Goal: Contribute content: Add original content to the website for others to see

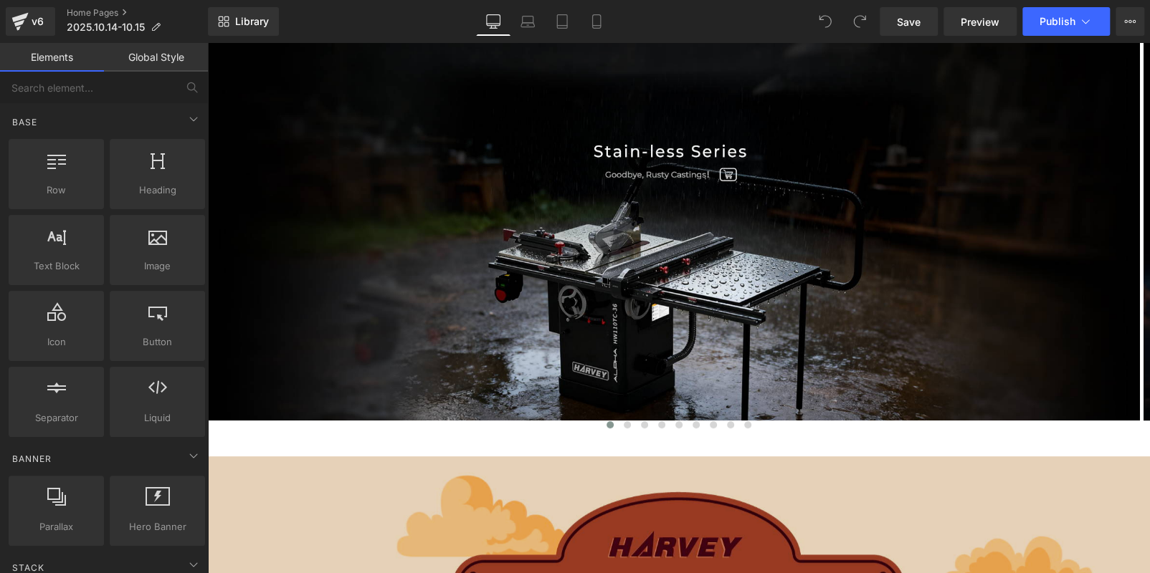
scroll to position [358, 0]
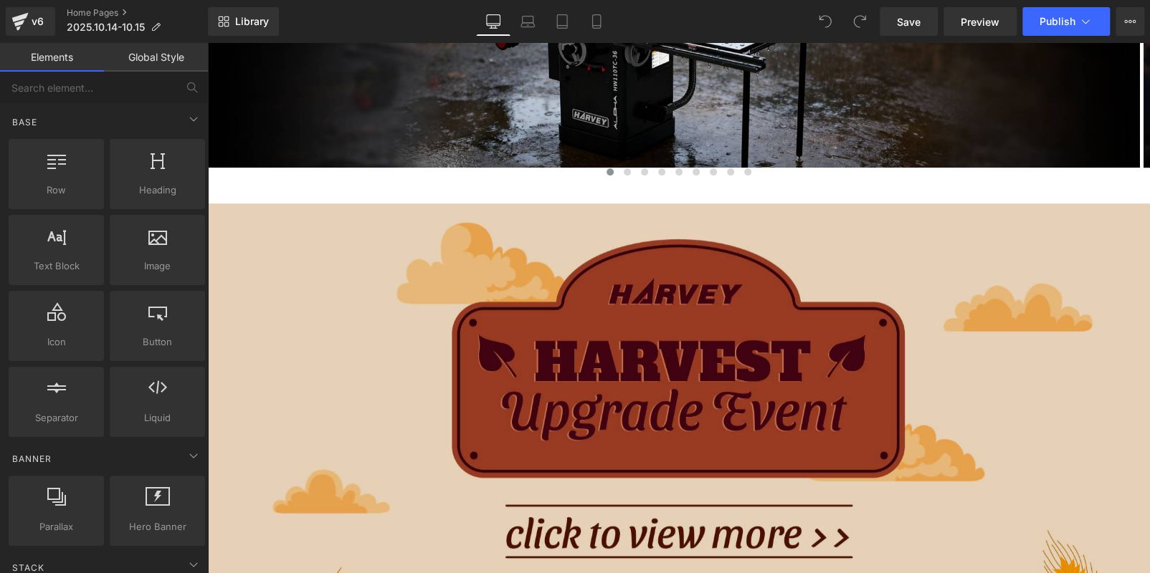
drag, startPoint x: 548, startPoint y: 410, endPoint x: 236, endPoint y: 310, distance: 328.2
click at [548, 410] on img at bounding box center [678, 480] width 942 height 552
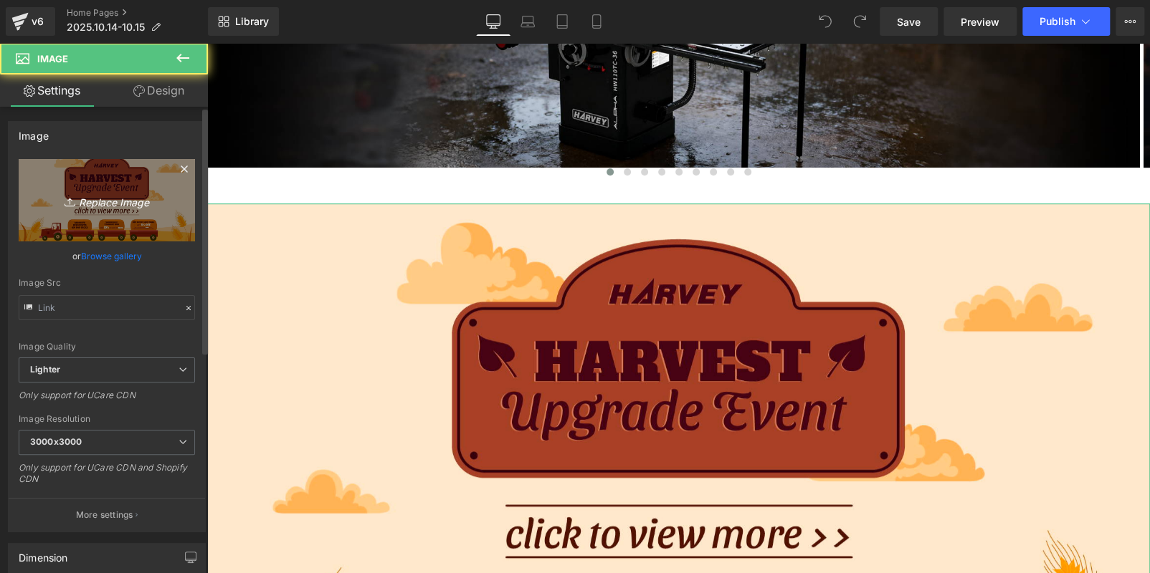
type input "https://ucarecdn.com/e768c480-119b-4e50-bac9-16651f327a20/-/format/auto/-/previ…"
click at [113, 209] on icon "Replace Image" at bounding box center [106, 200] width 115 height 18
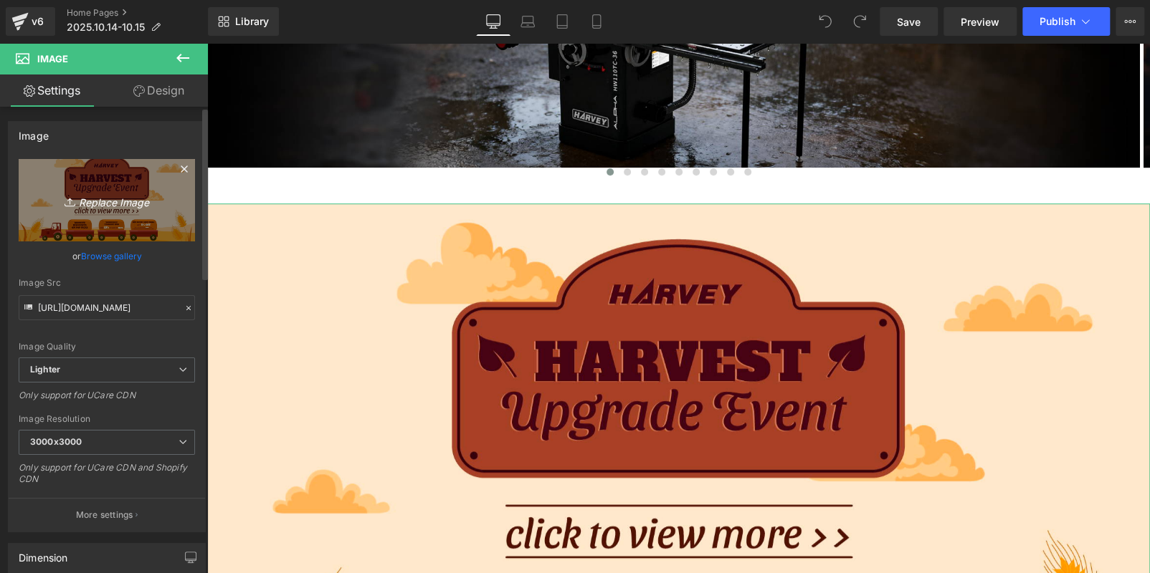
type input "C:\fakepath\banner.jpg"
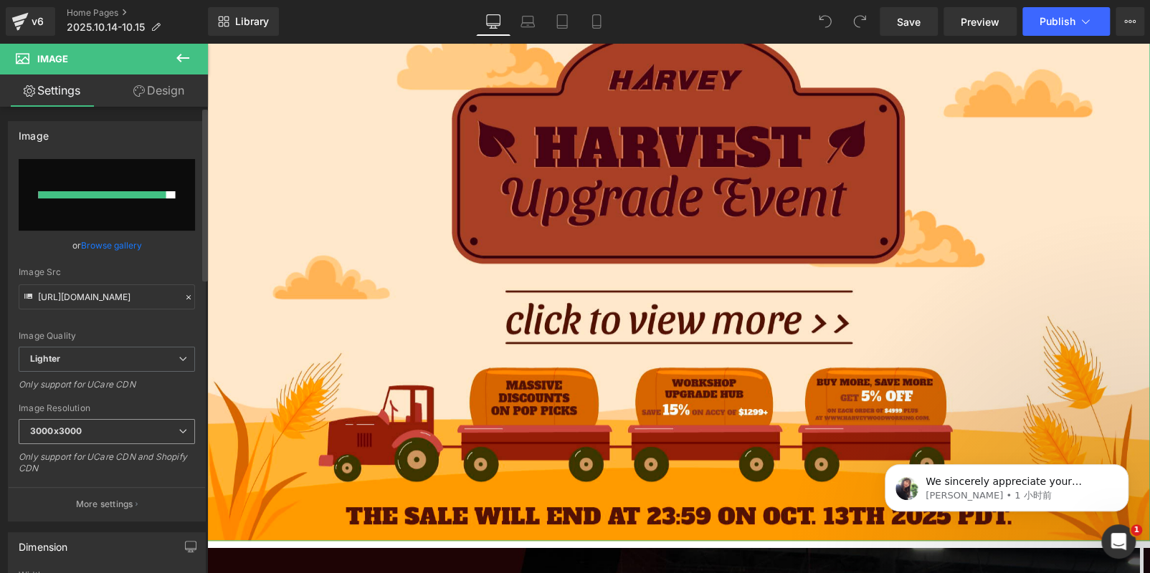
scroll to position [0, 0]
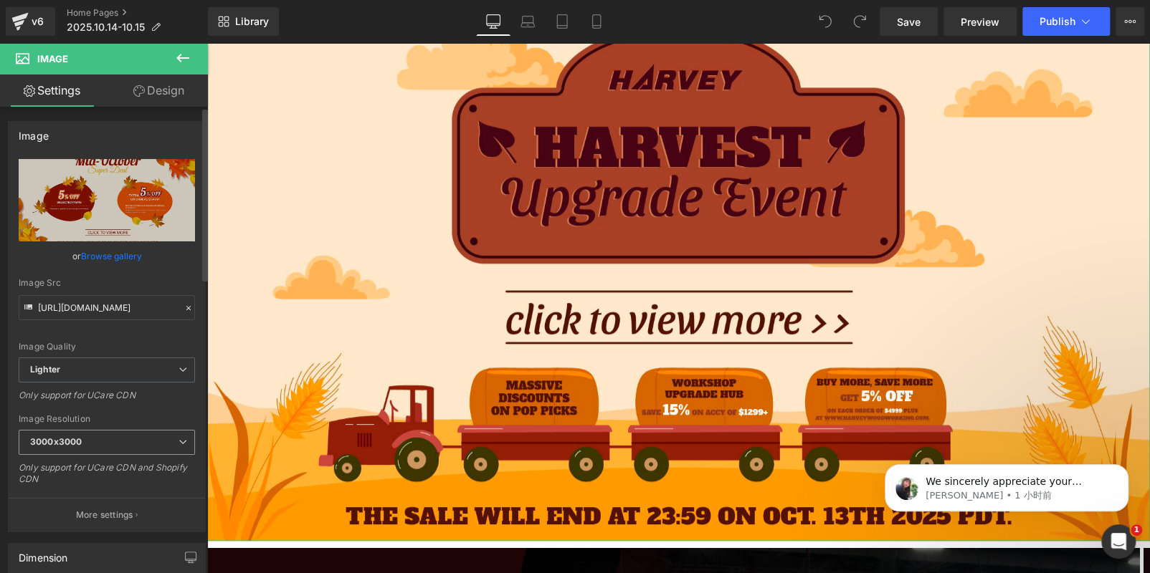
type input "https://ucarecdn.com/798bc136-b8fc-43d3-b2f2-5afc5b8f940d/-/format/auto/-/previ…"
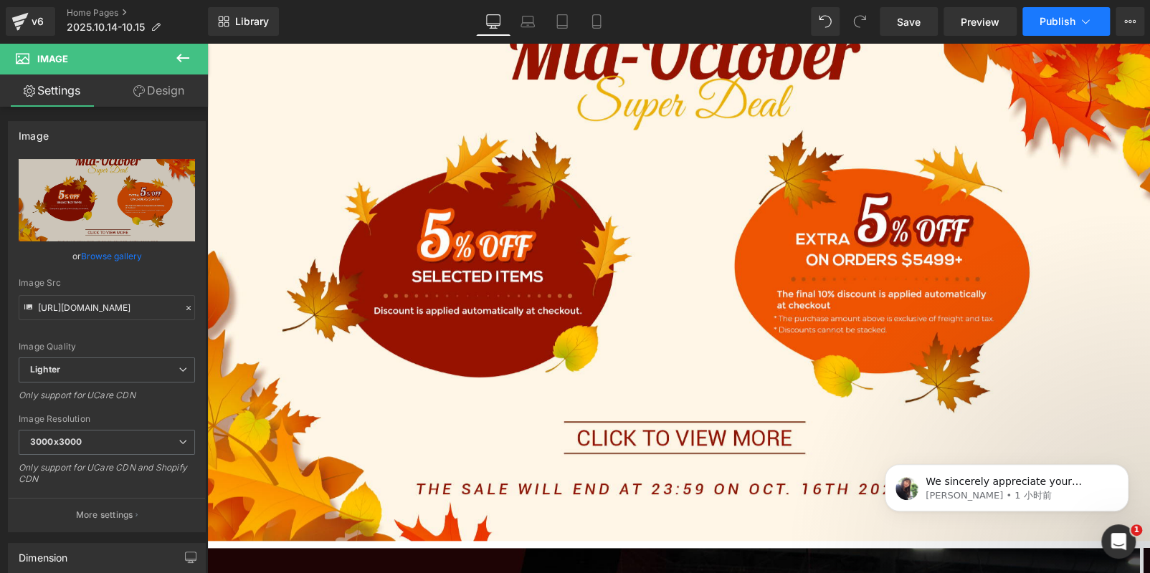
click at [1042, 21] on span "Publish" at bounding box center [1057, 21] width 36 height 11
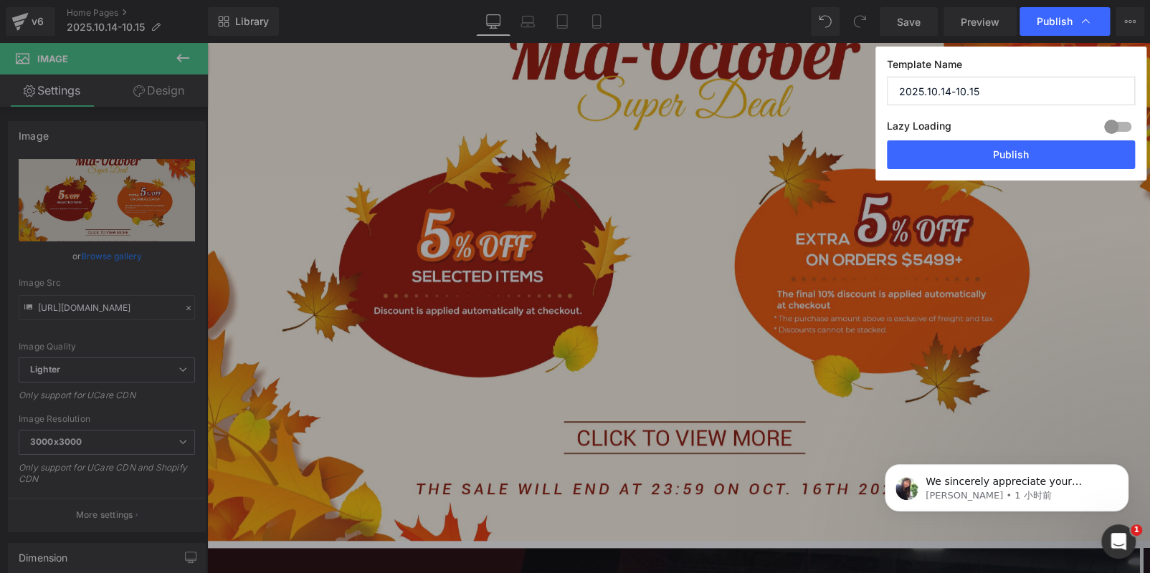
click at [1046, 137] on div "Lazy Loading Build Upgrade plan to unlock" at bounding box center [1011, 129] width 248 height 24
click at [1060, 154] on button "Publish" at bounding box center [1011, 154] width 248 height 29
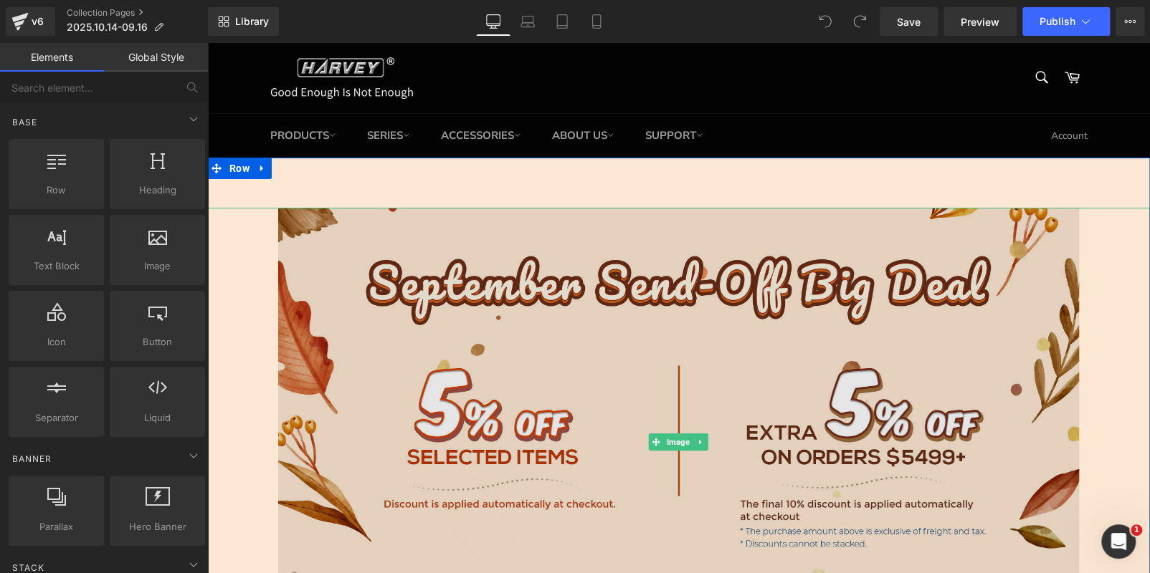
drag, startPoint x: 642, startPoint y: 358, endPoint x: 398, endPoint y: 287, distance: 254.7
click at [642, 358] on img at bounding box center [678, 442] width 801 height 469
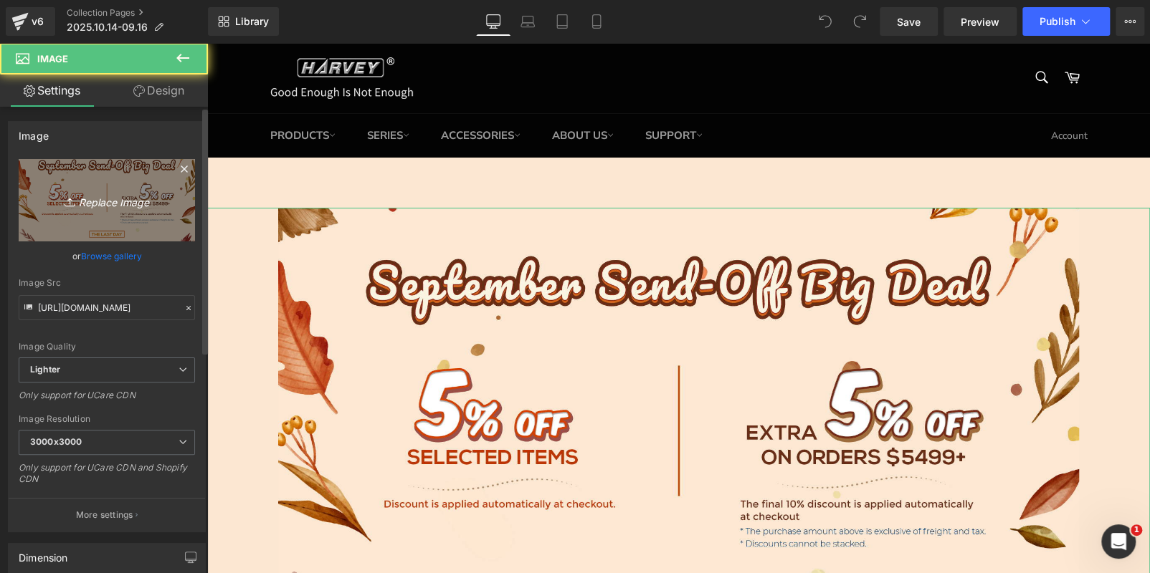
click at [123, 178] on link "Replace Image" at bounding box center [107, 200] width 176 height 82
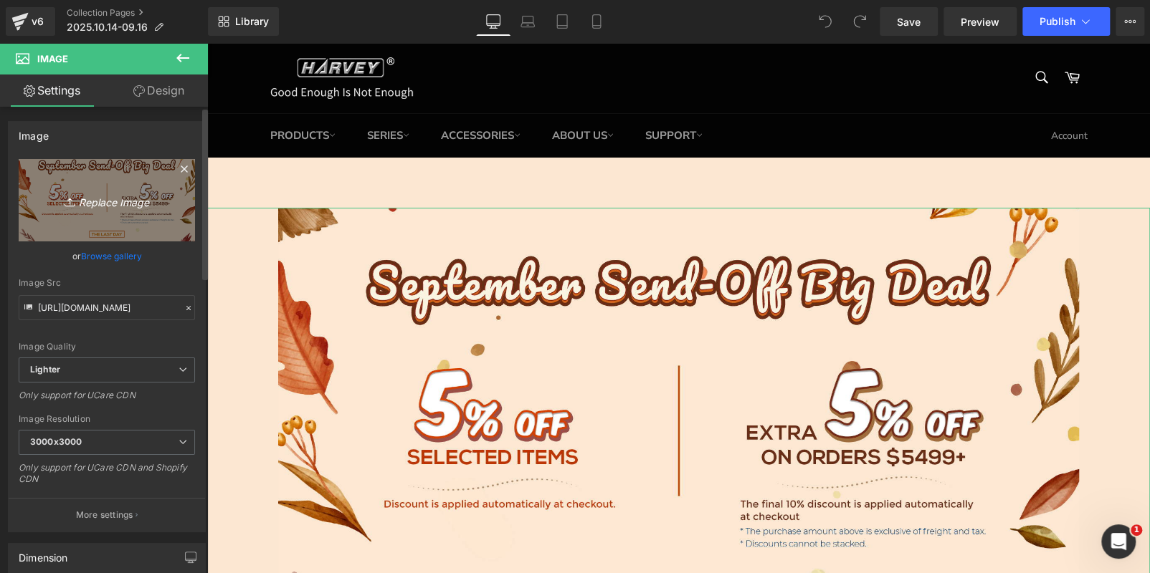
type input "C:\fakepath\banner - 副本.jpg"
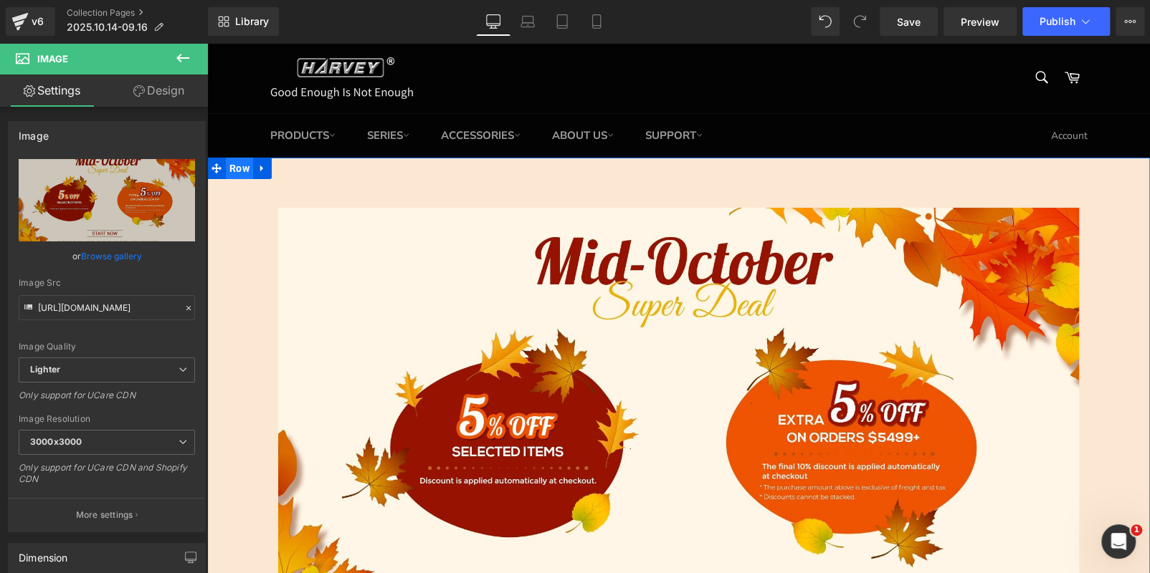
click at [237, 164] on span "Row" at bounding box center [239, 169] width 27 height 22
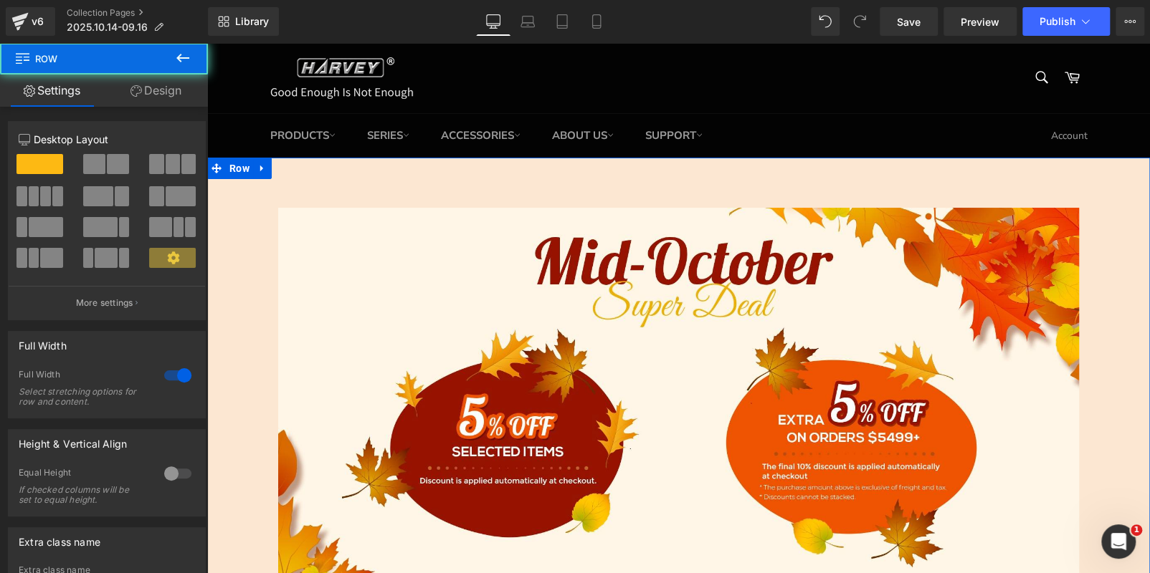
click at [141, 82] on link "Design" at bounding box center [156, 91] width 104 height 32
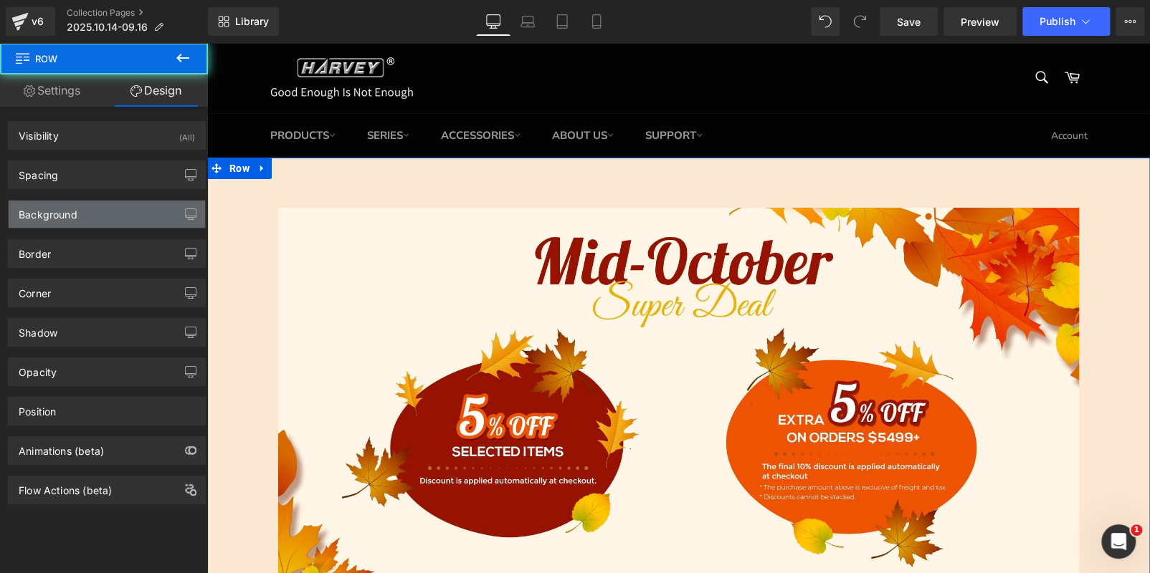
click at [69, 218] on div "Background" at bounding box center [48, 211] width 59 height 20
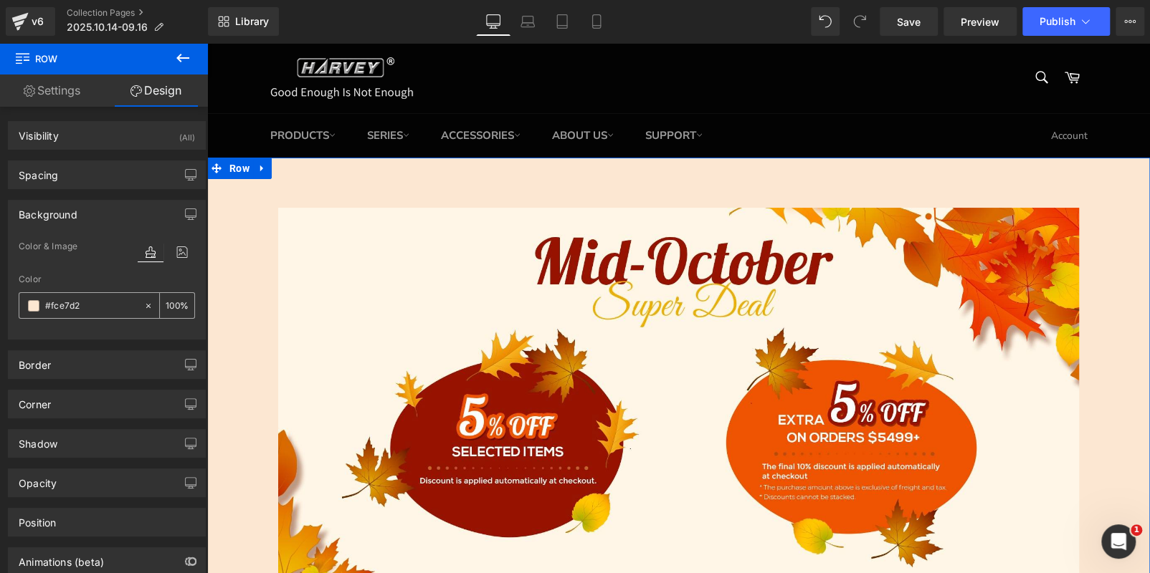
click at [97, 313] on div at bounding box center [81, 305] width 124 height 25
click at [98, 305] on input "text" at bounding box center [91, 306] width 92 height 16
paste input "fff6e6"
type input "fff6e6"
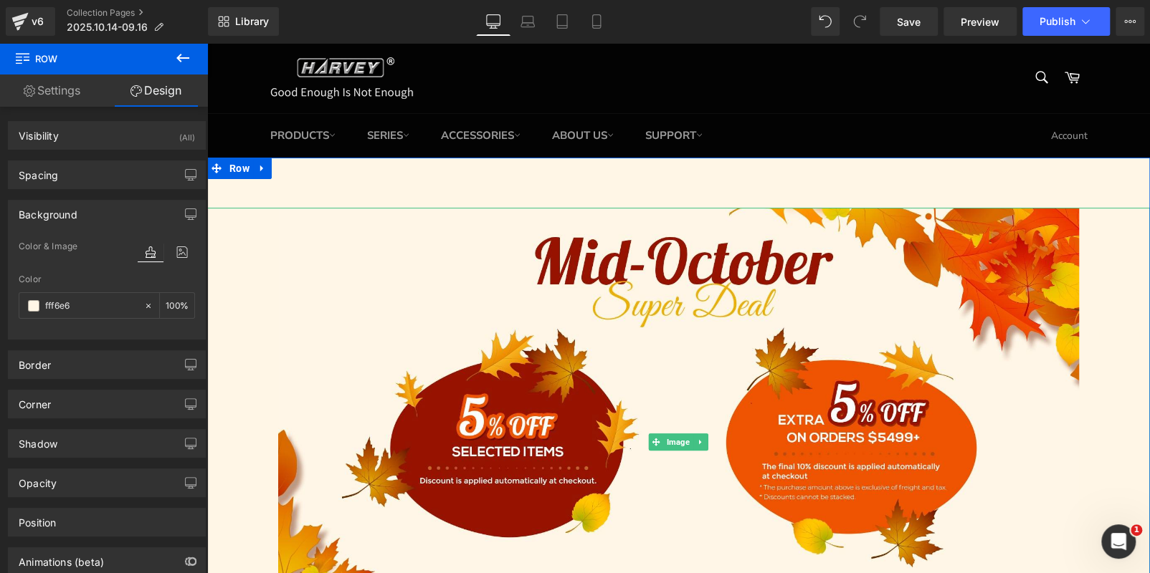
scroll to position [502, 0]
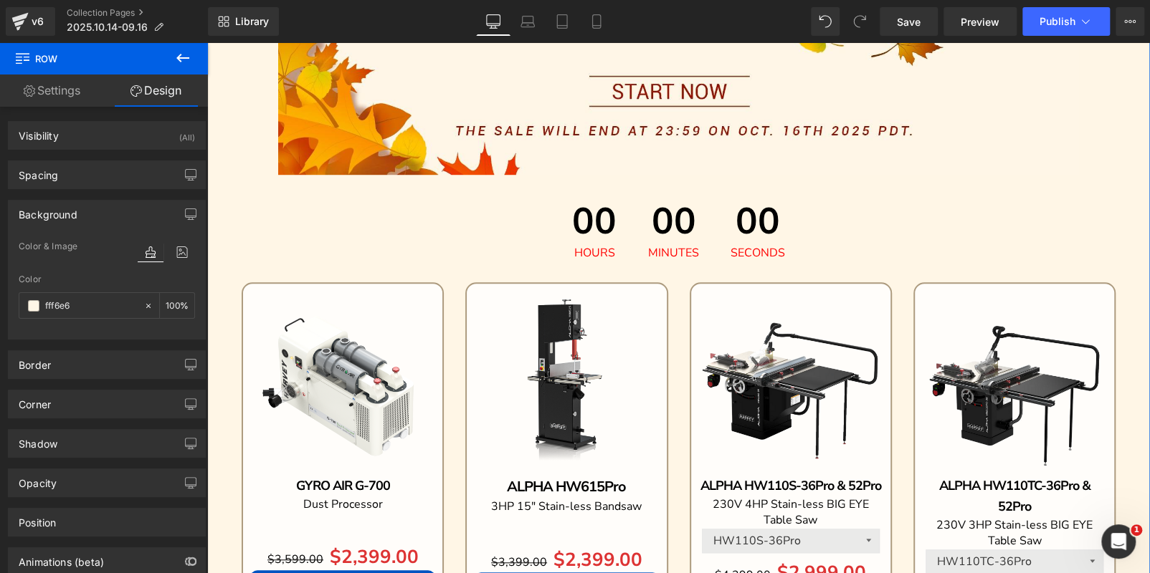
click at [672, 203] on span "Countdown Timer" at bounding box center [678, 199] width 73 height 17
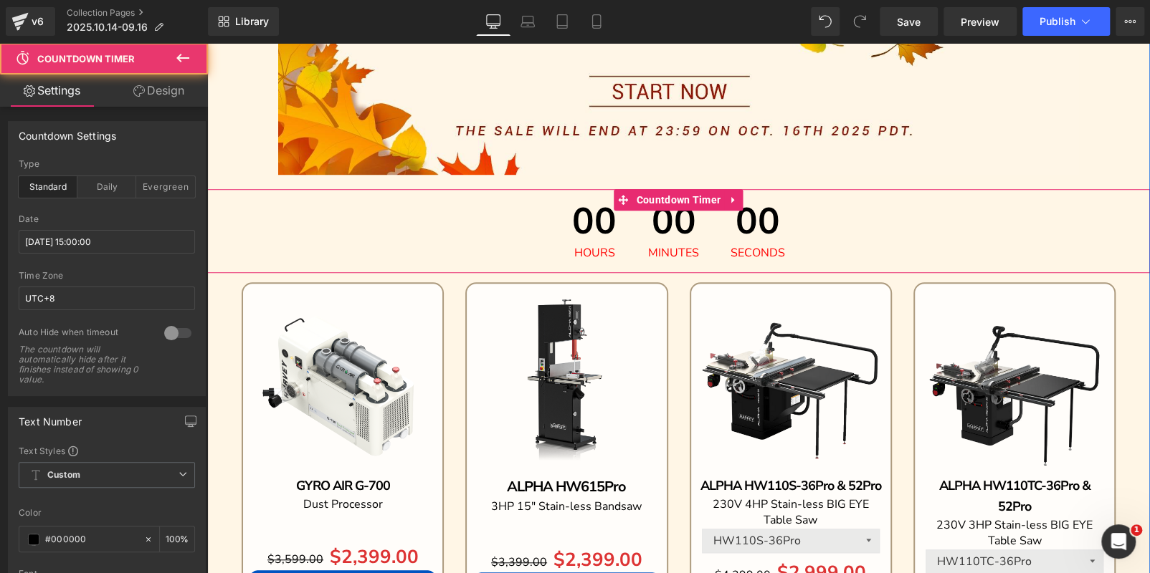
click at [741, 204] on span "00" at bounding box center [757, 226] width 54 height 44
click at [722, 219] on div "00 Seconds" at bounding box center [757, 231] width 83 height 84
click at [732, 202] on icon at bounding box center [733, 199] width 10 height 11
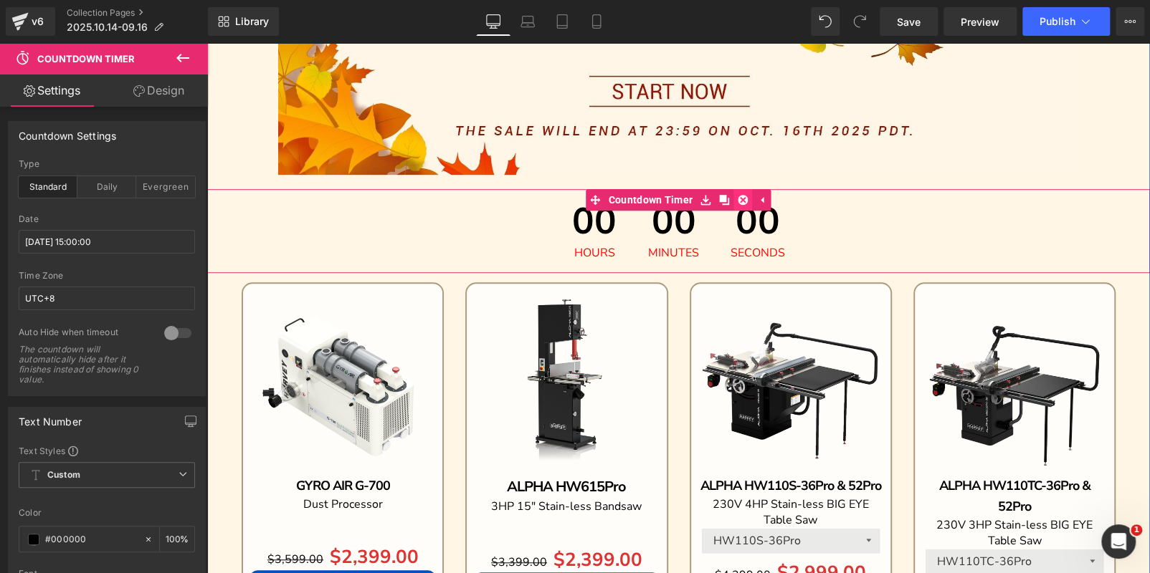
click at [737, 201] on icon at bounding box center [742, 200] width 10 height 10
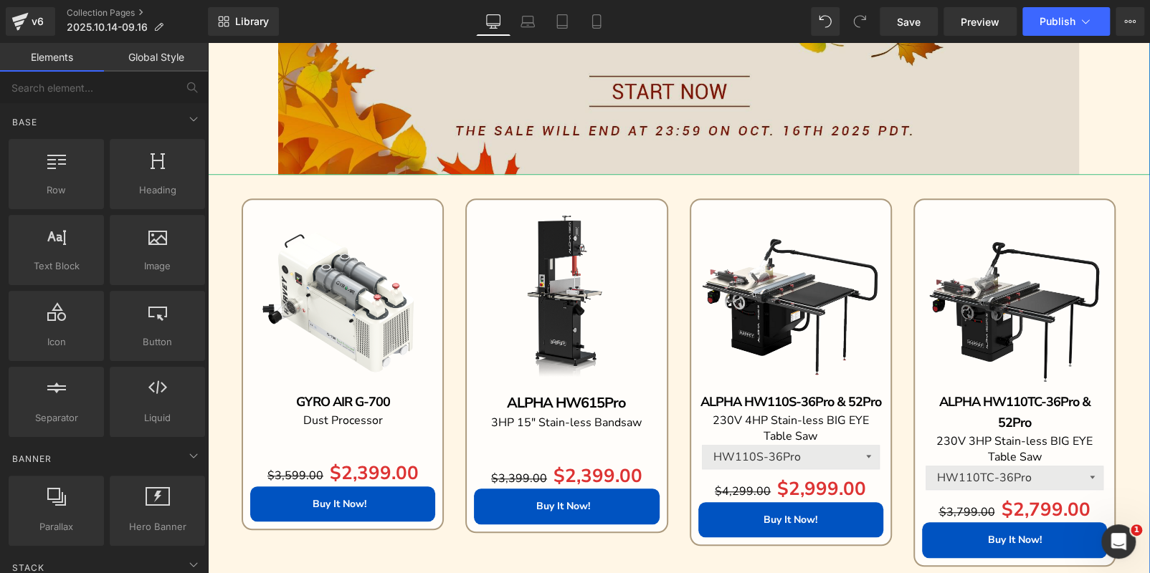
drag, startPoint x: 792, startPoint y: 144, endPoint x: 750, endPoint y: 300, distance: 161.2
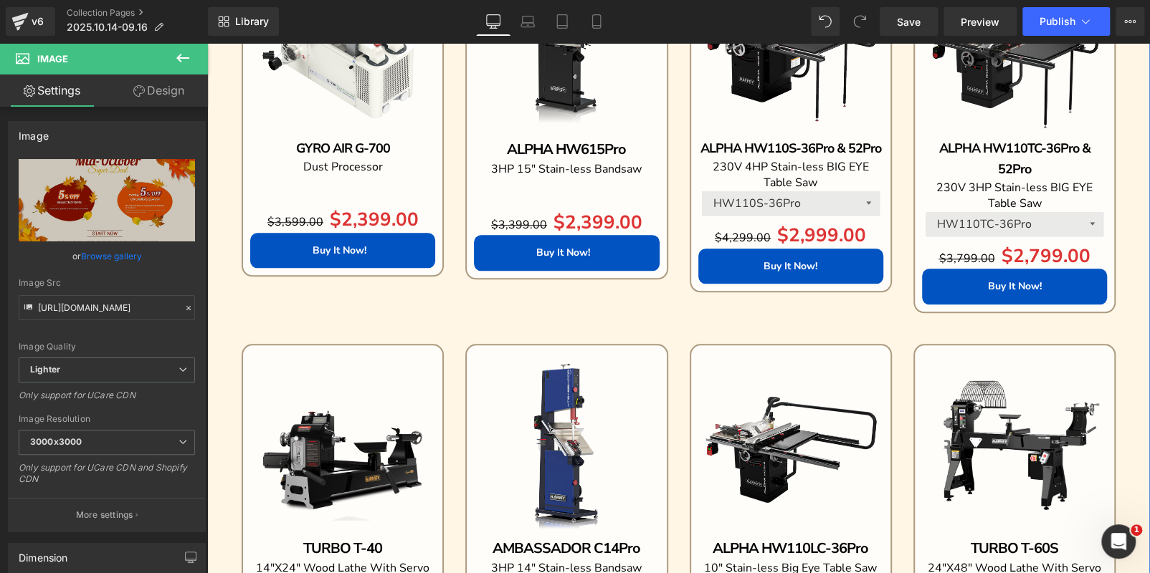
scroll to position [644, 0]
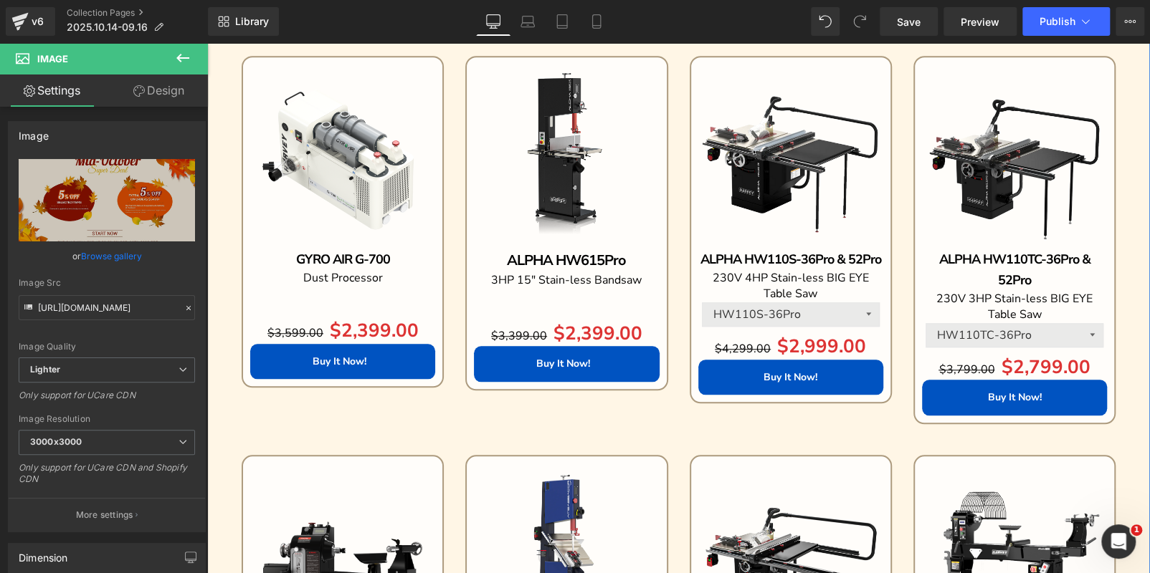
click at [541, 118] on img at bounding box center [566, 157] width 185 height 185
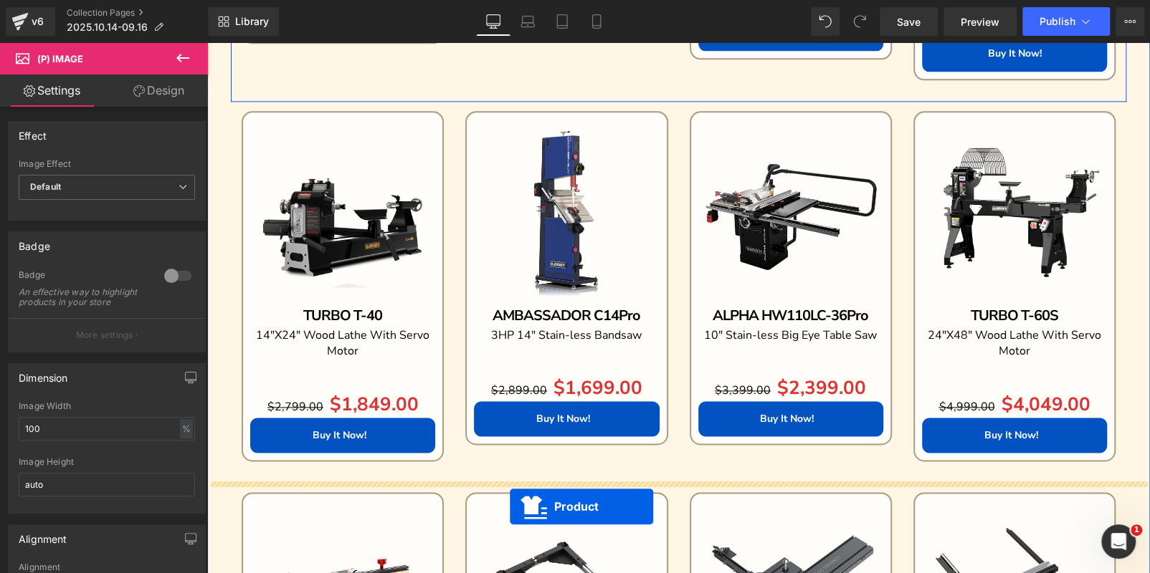
scroll to position [1084, 0]
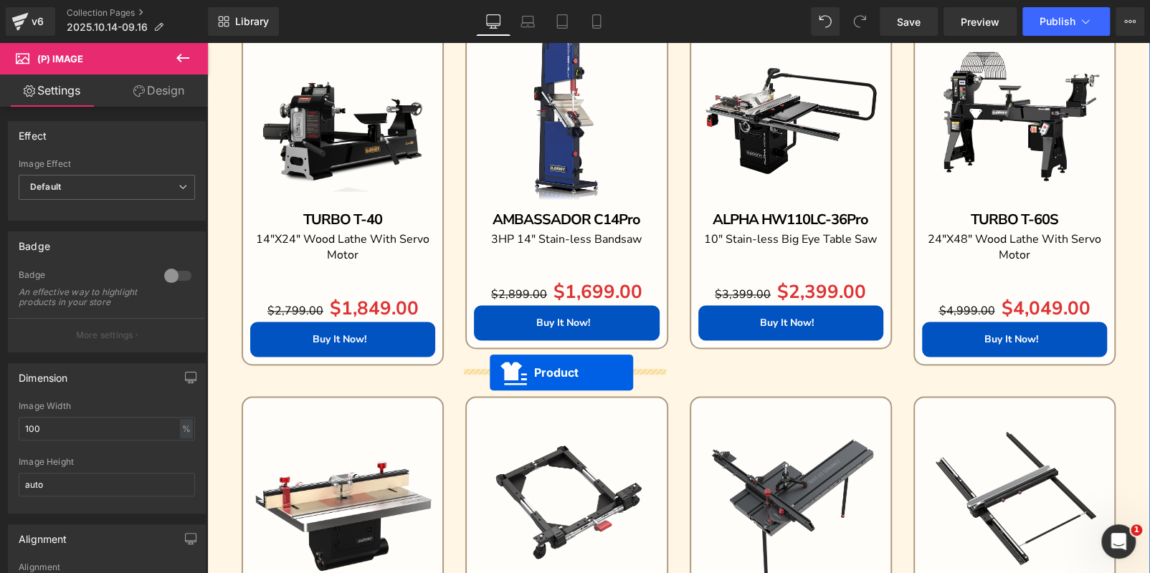
drag, startPoint x: 538, startPoint y: 59, endPoint x: 490, endPoint y: 372, distance: 316.1
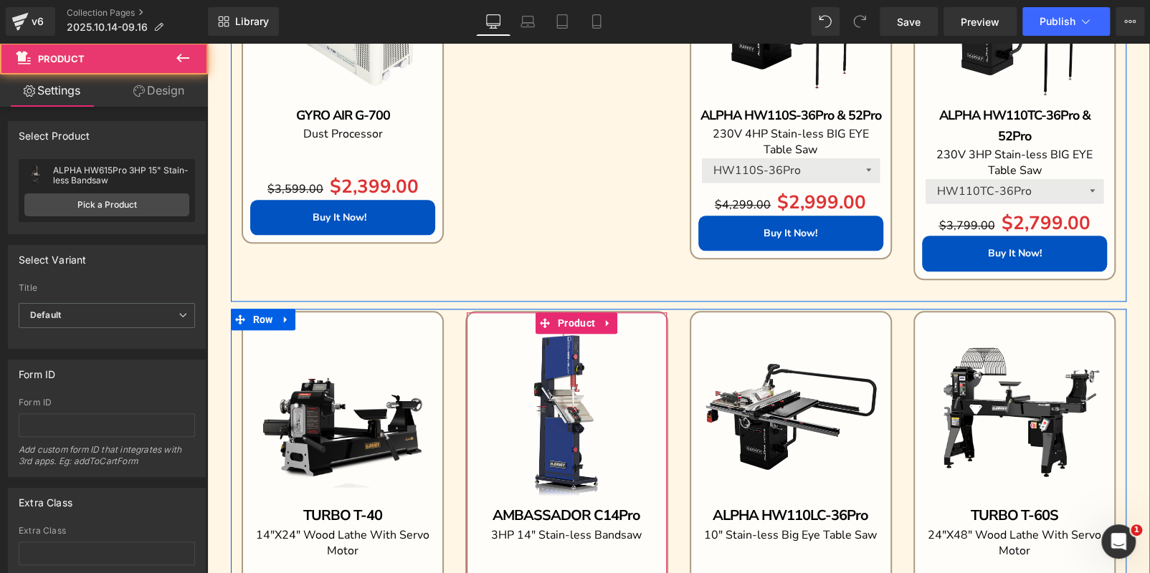
scroll to position [726, 0]
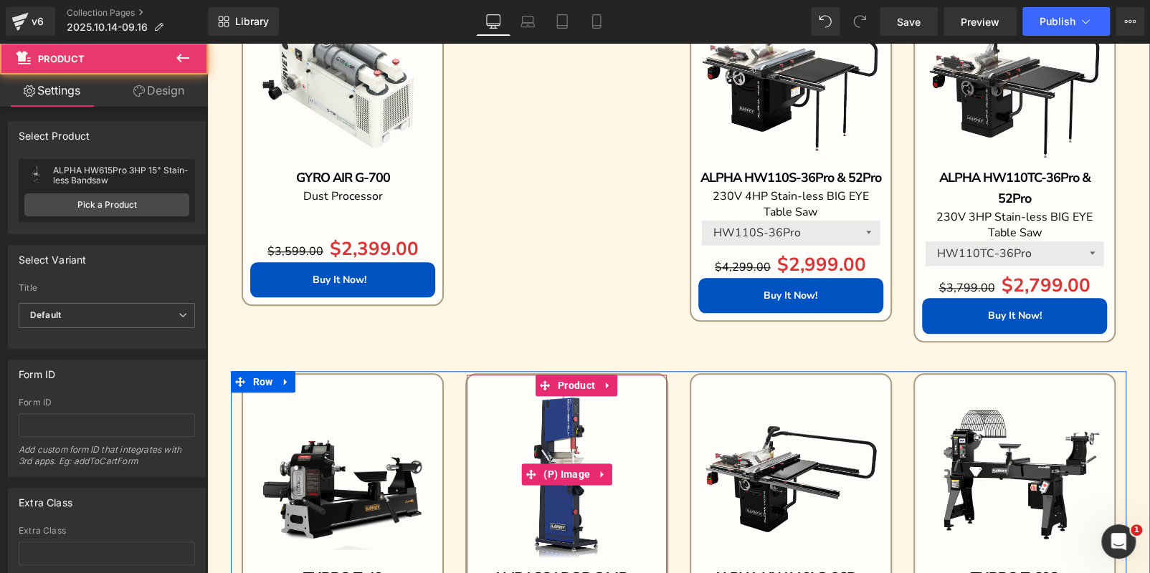
click at [524, 409] on img at bounding box center [566, 474] width 185 height 185
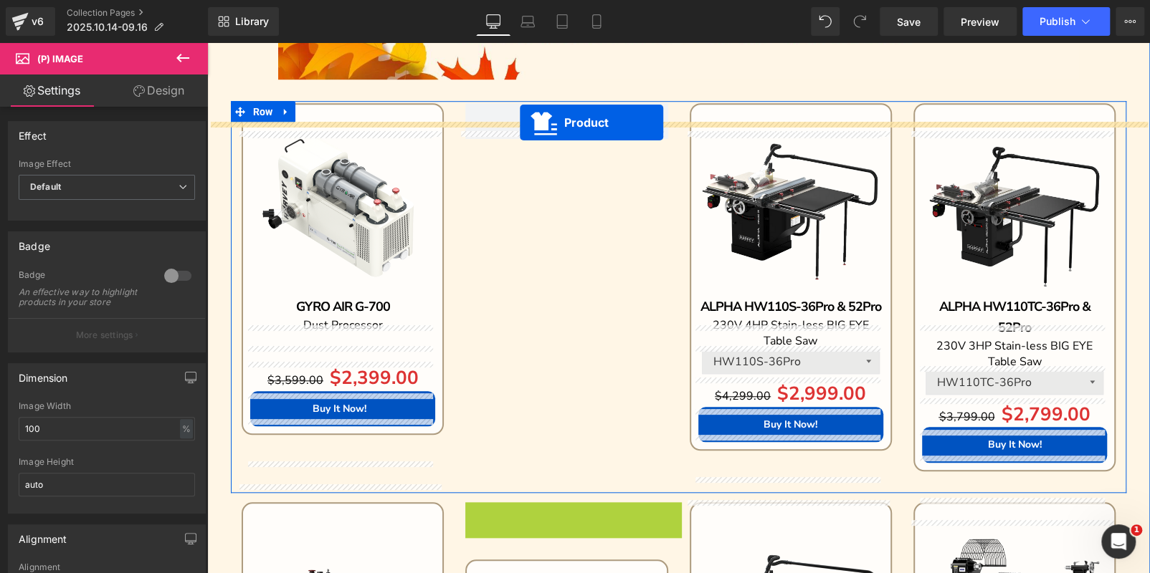
scroll to position [568, 0]
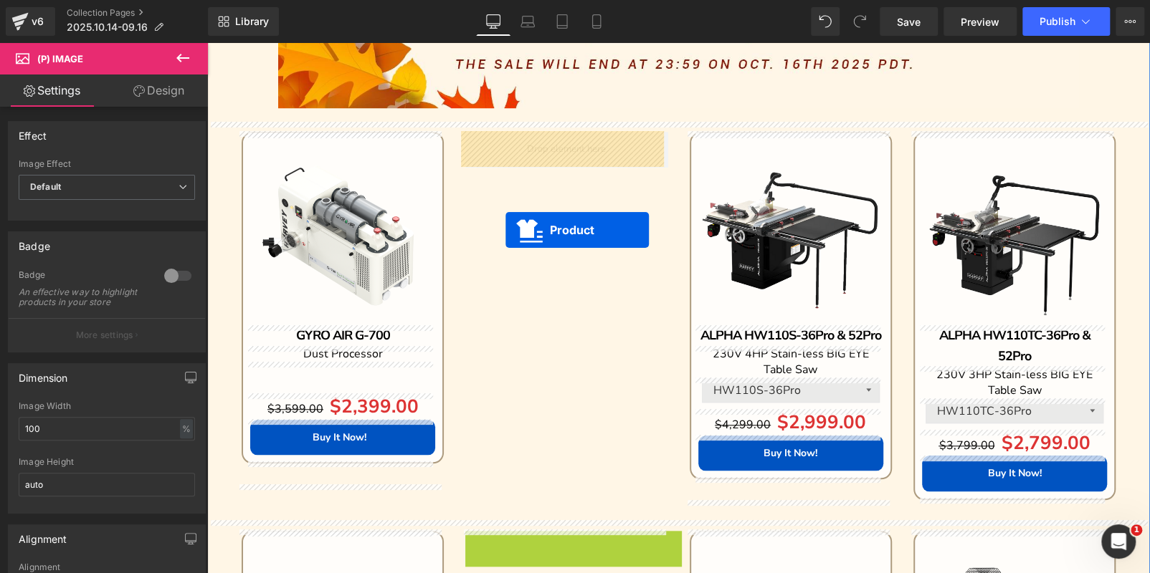
drag, startPoint x: 540, startPoint y: 358, endPoint x: 505, endPoint y: 230, distance: 132.1
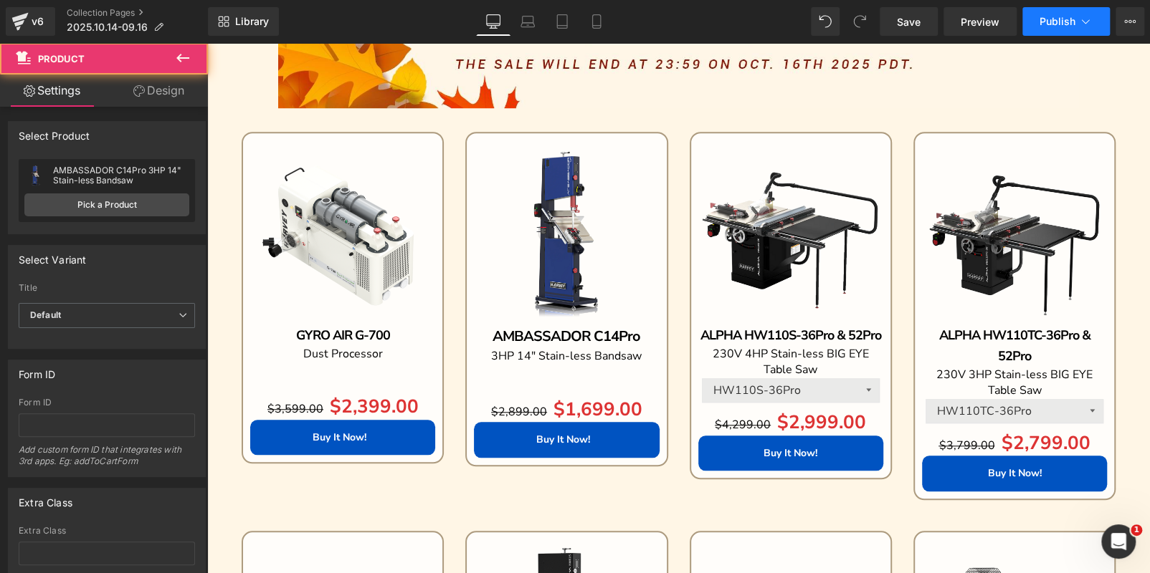
click at [1057, 13] on button "Publish" at bounding box center [1065, 21] width 87 height 29
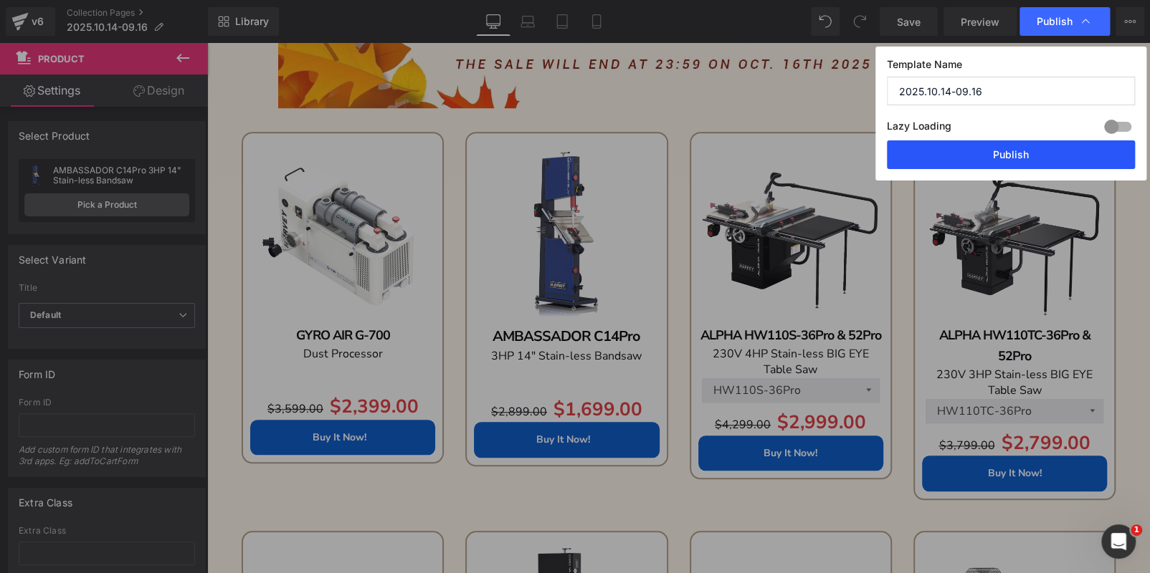
click at [999, 160] on button "Publish" at bounding box center [1011, 154] width 248 height 29
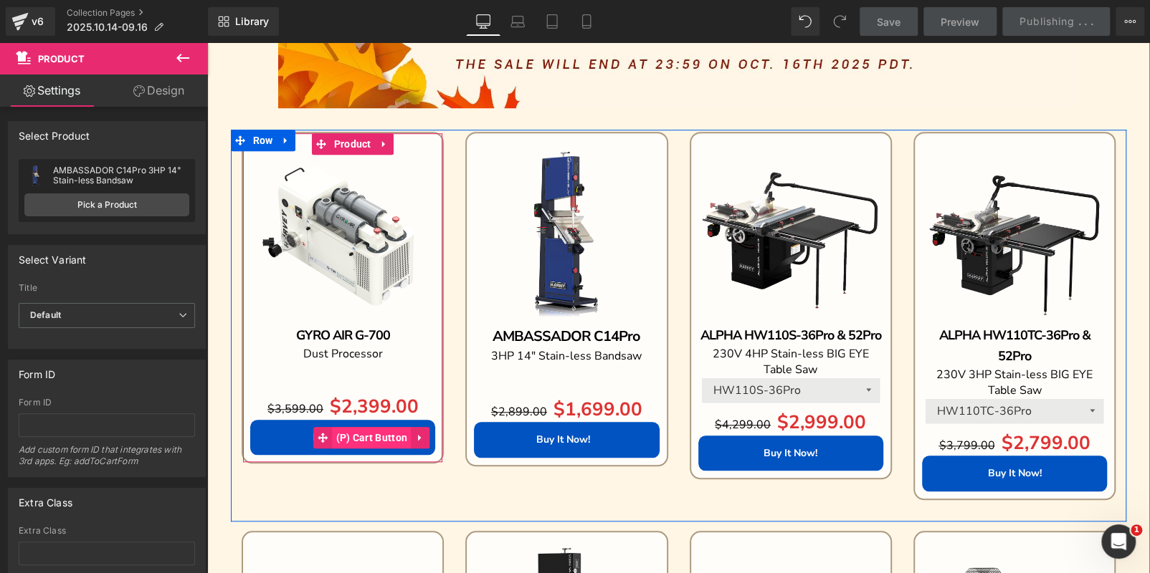
click at [355, 439] on span "(P) Cart Button" at bounding box center [372, 438] width 79 height 22
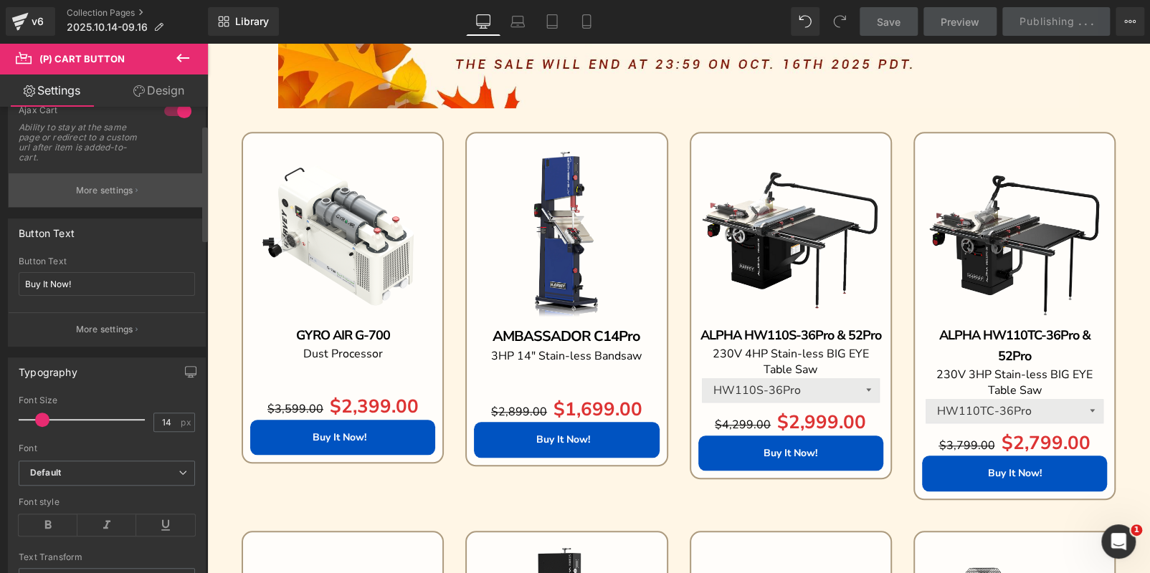
scroll to position [72, 0]
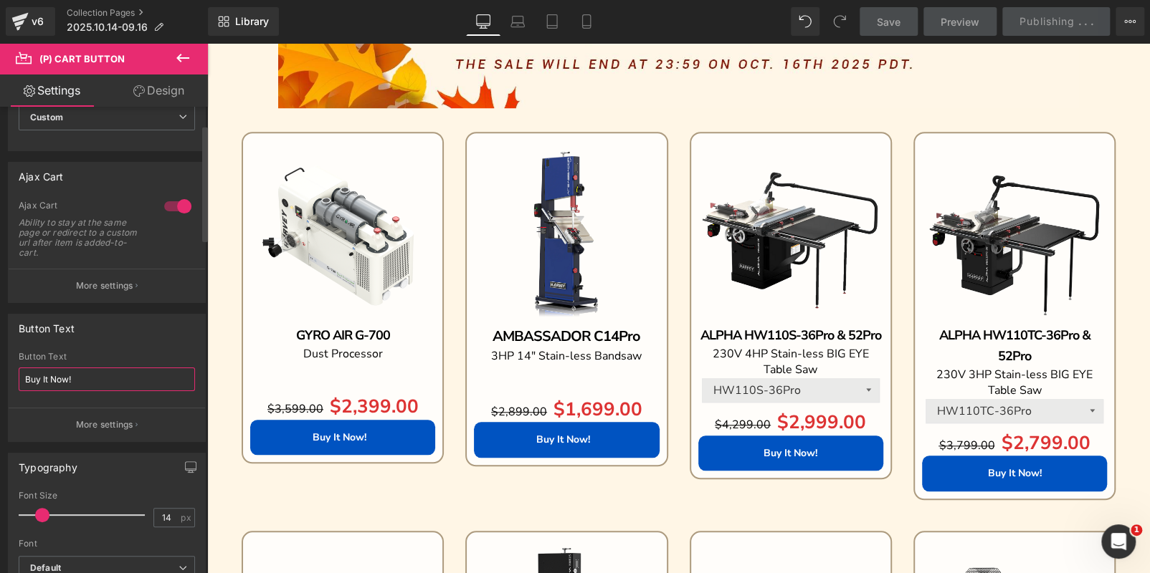
drag, startPoint x: 81, startPoint y: 377, endPoint x: 0, endPoint y: 373, distance: 81.1
click at [0, 374] on div "Button Text Buy It Now! Button Text Buy It Now! More settings" at bounding box center [107, 372] width 214 height 139
type input "ADD TO CART"
drag, startPoint x: 107, startPoint y: 378, endPoint x: 0, endPoint y: 375, distance: 106.8
click at [0, 375] on div "Button Text Buy It Now! Button Text ADD TO CART More settings" at bounding box center [107, 372] width 214 height 139
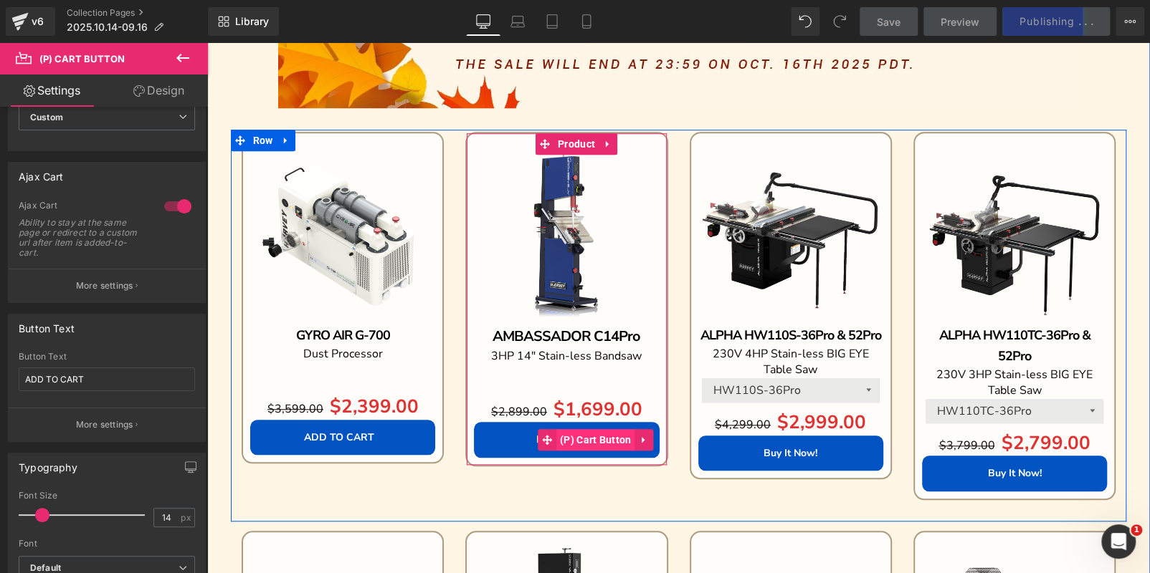
click at [568, 440] on span "(P) Cart Button" at bounding box center [595, 440] width 79 height 22
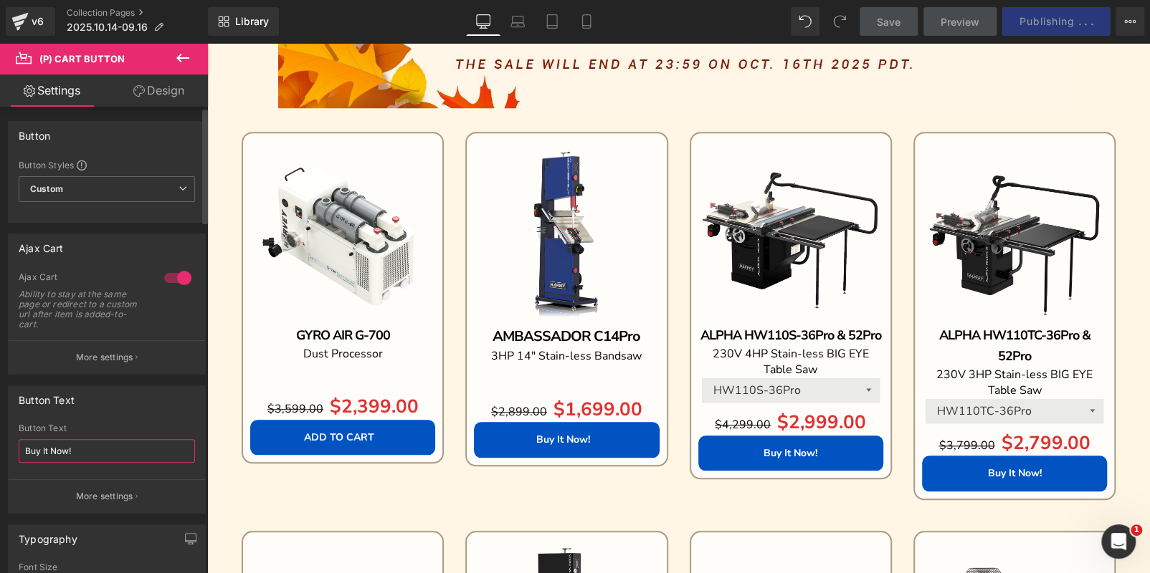
drag, startPoint x: 116, startPoint y: 445, endPoint x: 101, endPoint y: 424, distance: 26.2
click at [0, 444] on div "Button Text Buy It Now! Button Text Buy It Now! More settings" at bounding box center [107, 444] width 214 height 139
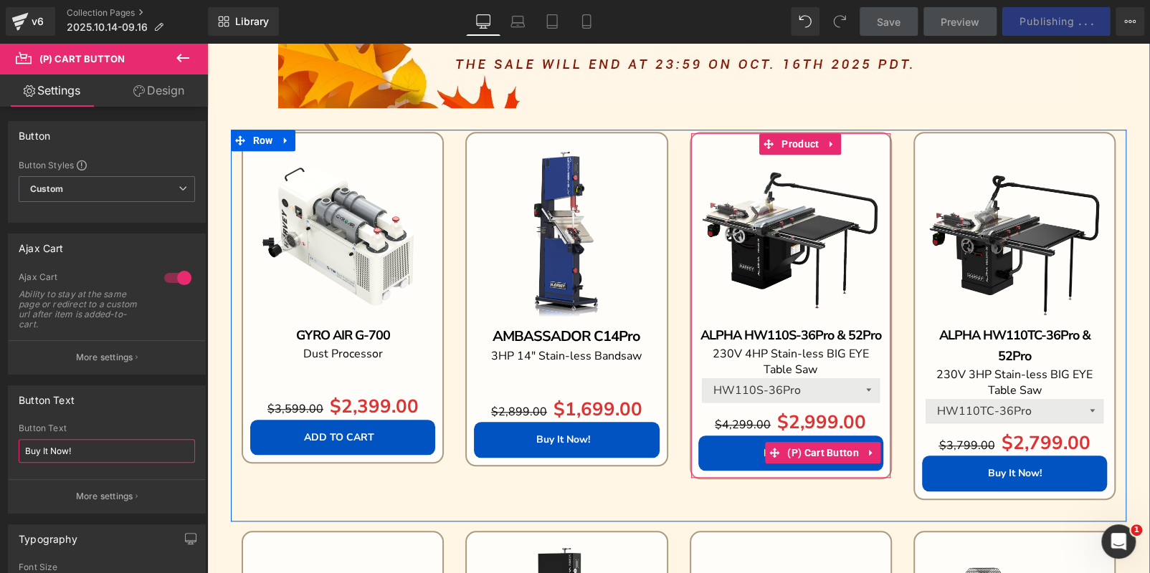
paste input "ADD TO CART"
type input "ADD TO CART"
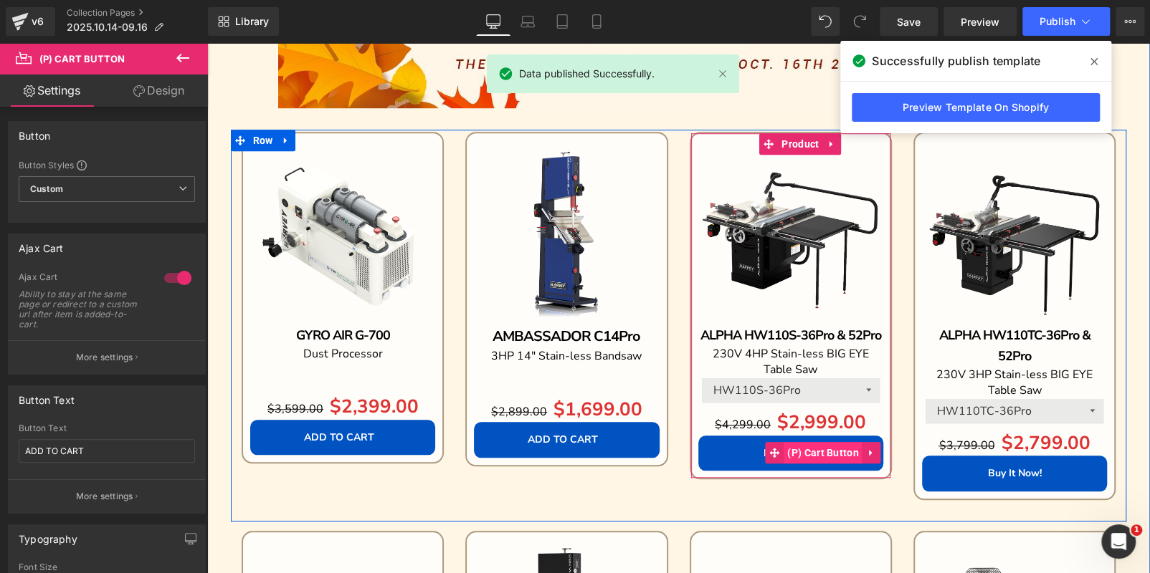
click at [788, 452] on span "(P) Cart Button" at bounding box center [822, 453] width 79 height 22
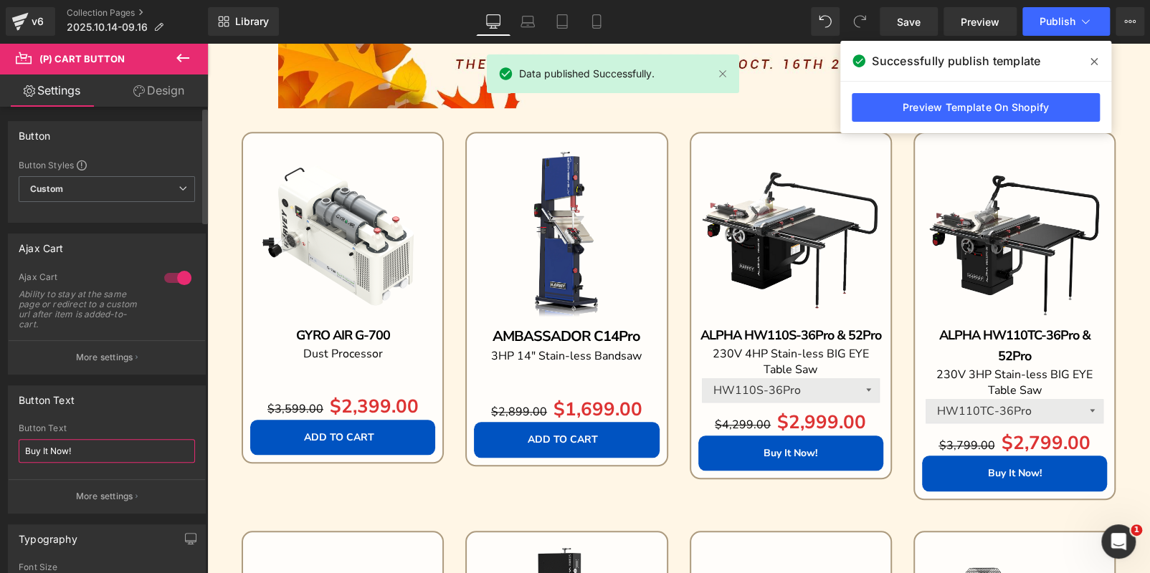
drag, startPoint x: 92, startPoint y: 445, endPoint x: 0, endPoint y: 442, distance: 91.8
click at [0, 442] on div "Button Text Buy It Now! Button Text Buy It Now! More settings" at bounding box center [107, 444] width 214 height 139
paste input "ADD TO CART"
type input "ADD TO CART"
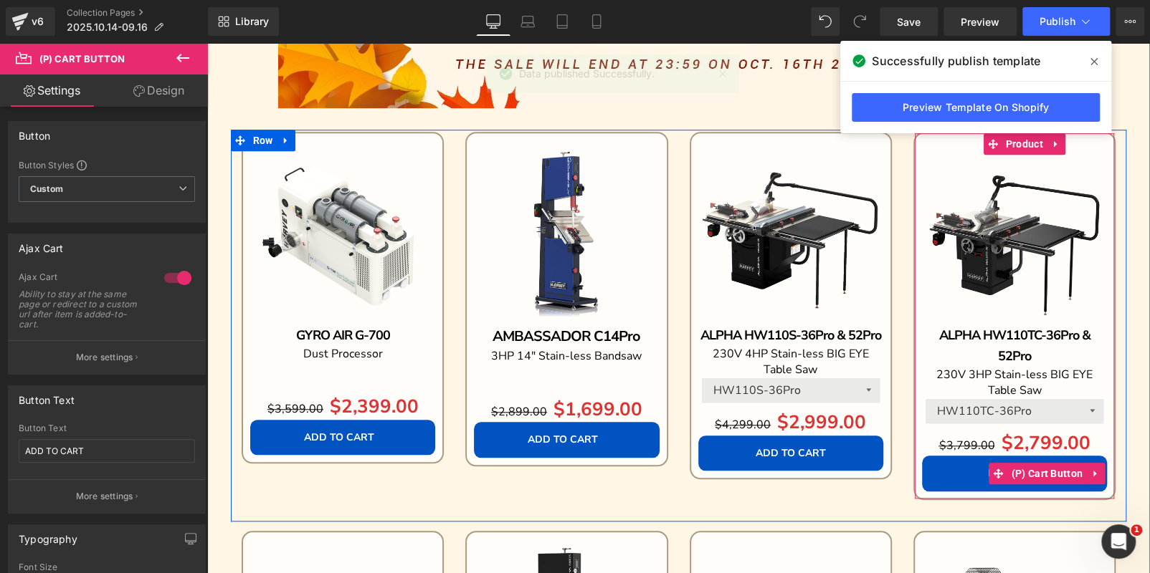
click at [1010, 473] on span "(P) Cart Button" at bounding box center [1047, 474] width 79 height 22
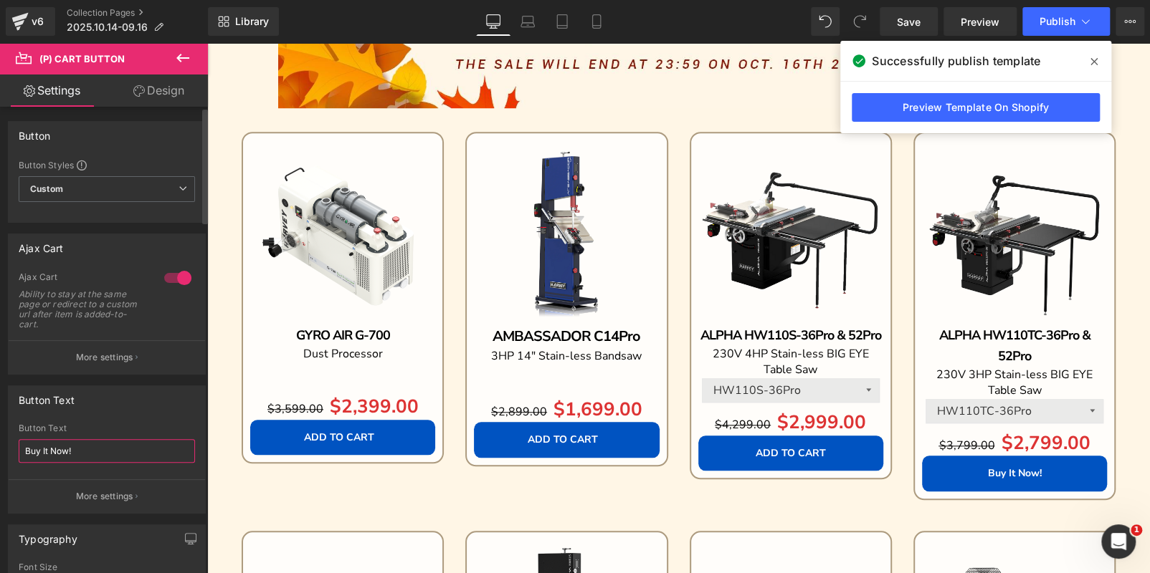
drag, startPoint x: 53, startPoint y: 452, endPoint x: 0, endPoint y: 442, distance: 53.8
click at [0, 442] on div "Button Text Buy It Now! Button Text Buy It Now! More settings" at bounding box center [107, 444] width 214 height 139
paste input "ADD TO CART"
type input "ADD TO CART"
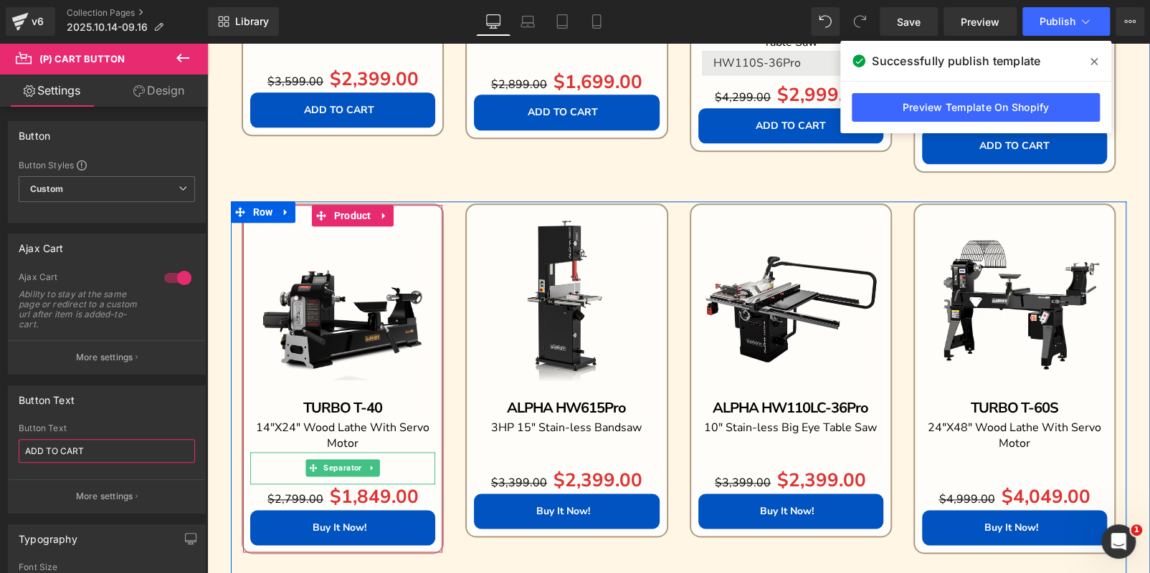
scroll to position [927, 0]
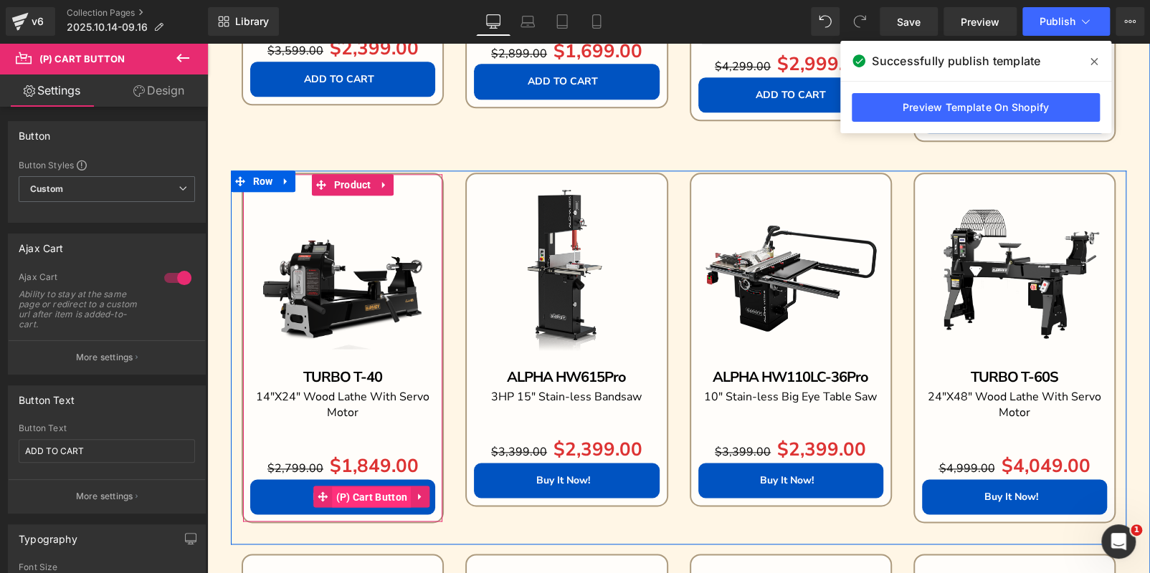
click at [348, 493] on span "(P) Cart Button" at bounding box center [372, 498] width 79 height 22
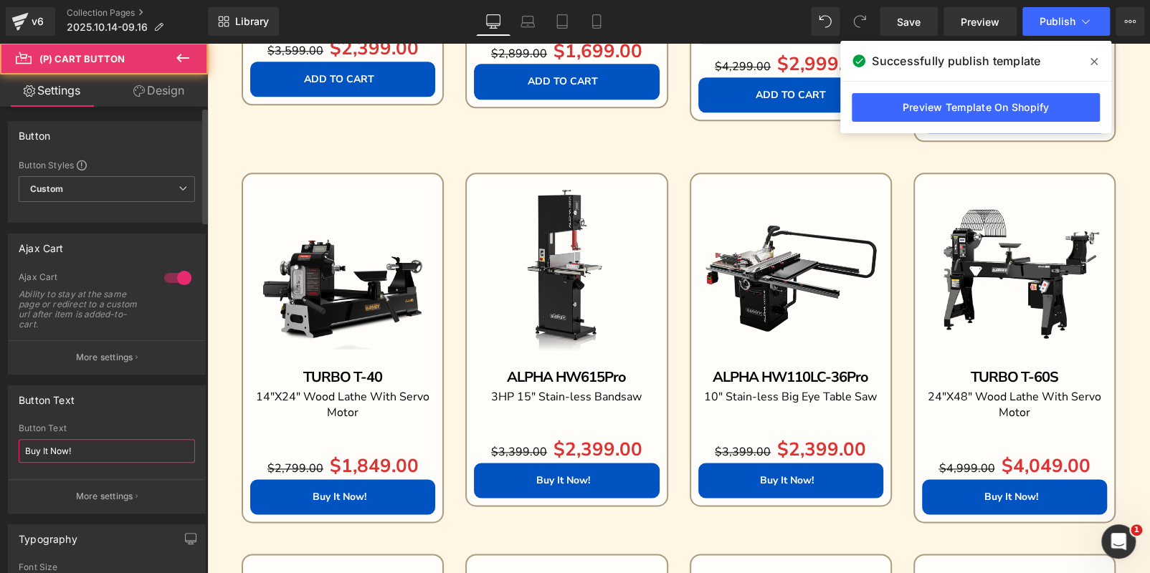
drag, startPoint x: 112, startPoint y: 451, endPoint x: 0, endPoint y: 446, distance: 111.9
click at [0, 447] on div "Button Text Buy It Now! Button Text Buy It Now! More settings" at bounding box center [107, 444] width 214 height 139
paste input "ADD TO CART"
type input "ADD TO CART"
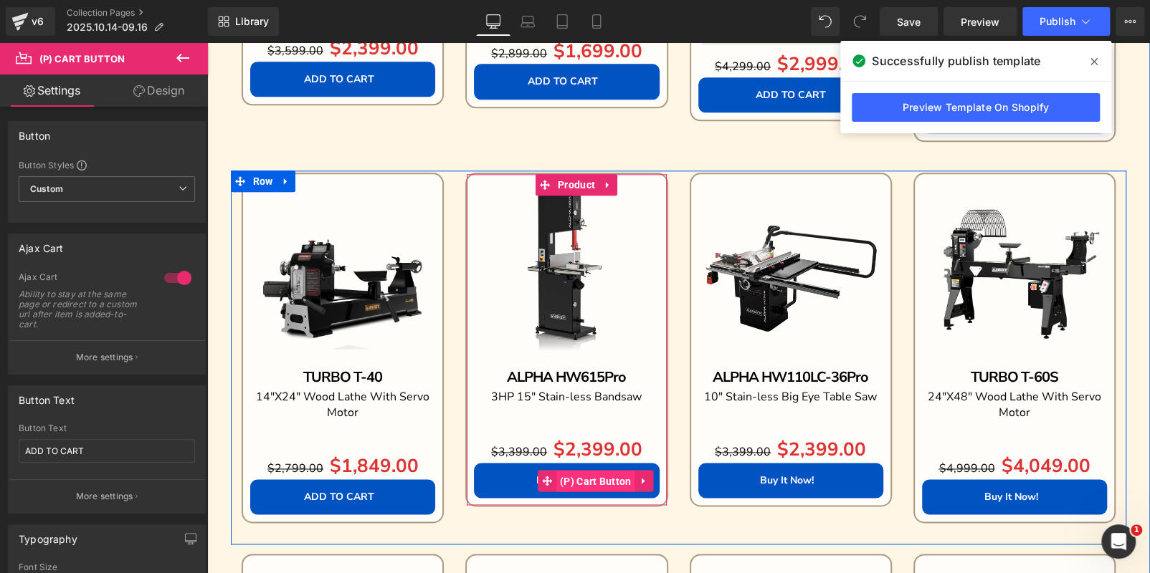
click at [567, 479] on span "(P) Cart Button" at bounding box center [595, 482] width 79 height 22
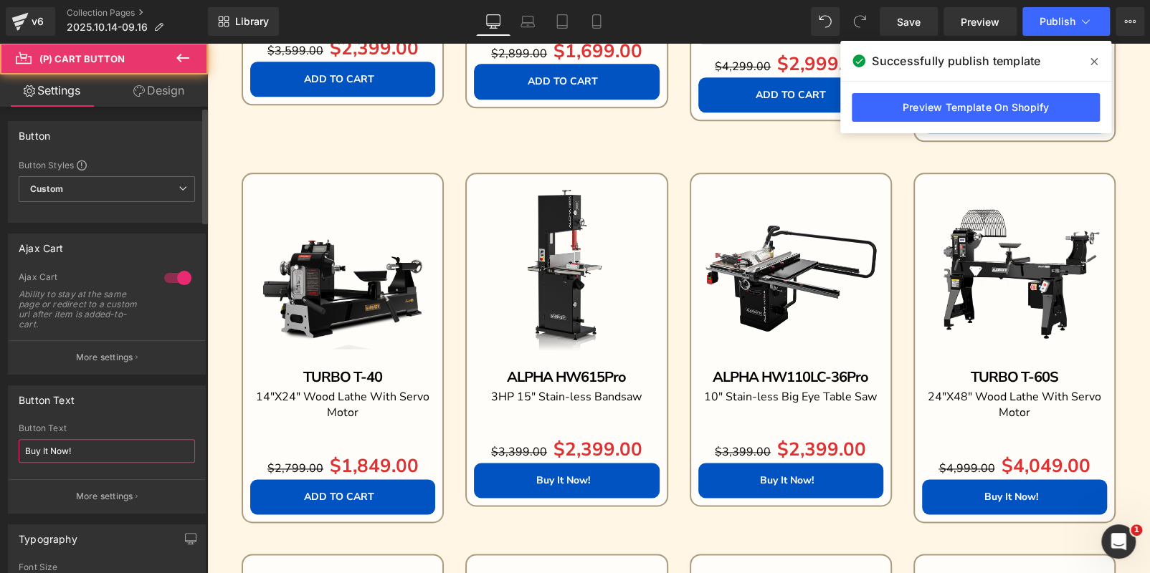
drag, startPoint x: 90, startPoint y: 444, endPoint x: 0, endPoint y: 440, distance: 89.7
click at [0, 441] on div "Button Text Buy It Now! Button Text Buy It Now! More settings" at bounding box center [107, 444] width 214 height 139
paste input "ADD TO CART"
type input "ADD TO CART"
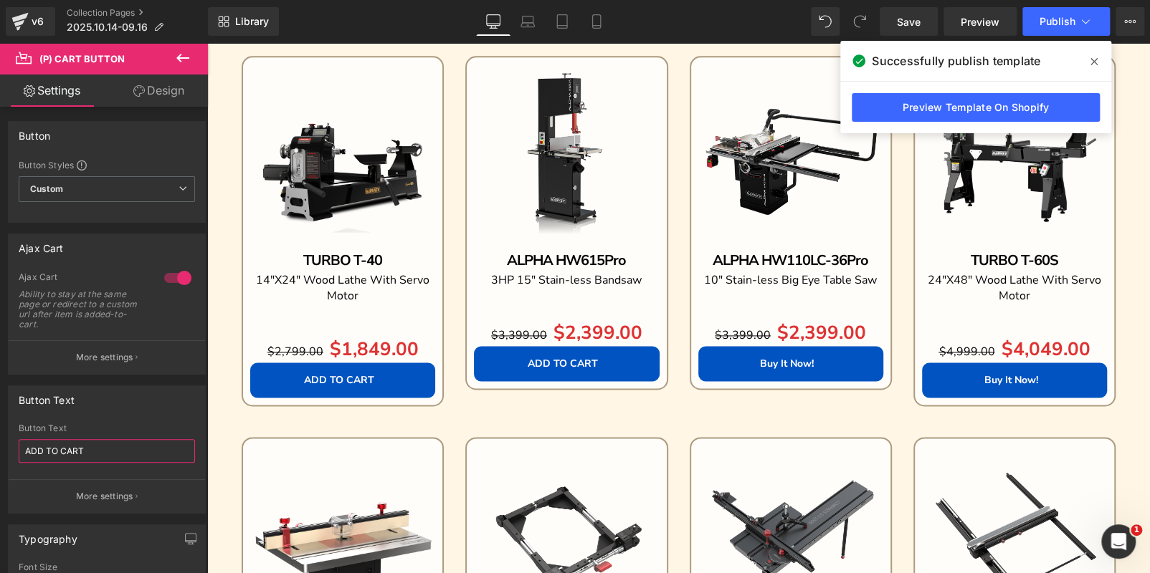
scroll to position [1070, 0]
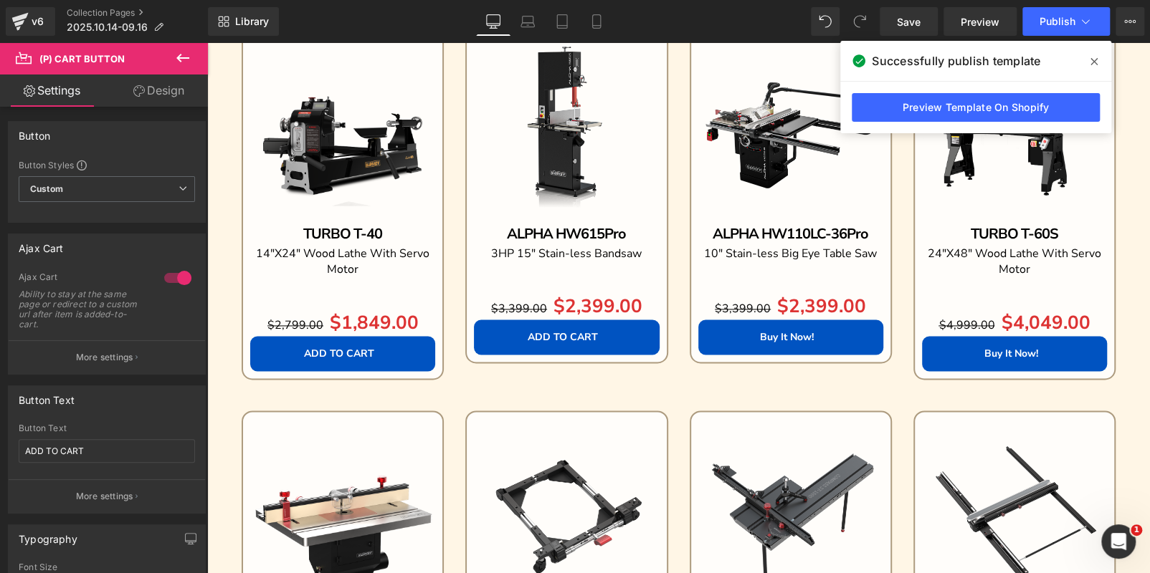
click at [791, 342] on span "(P) Cart Button" at bounding box center [790, 337] width 63 height 17
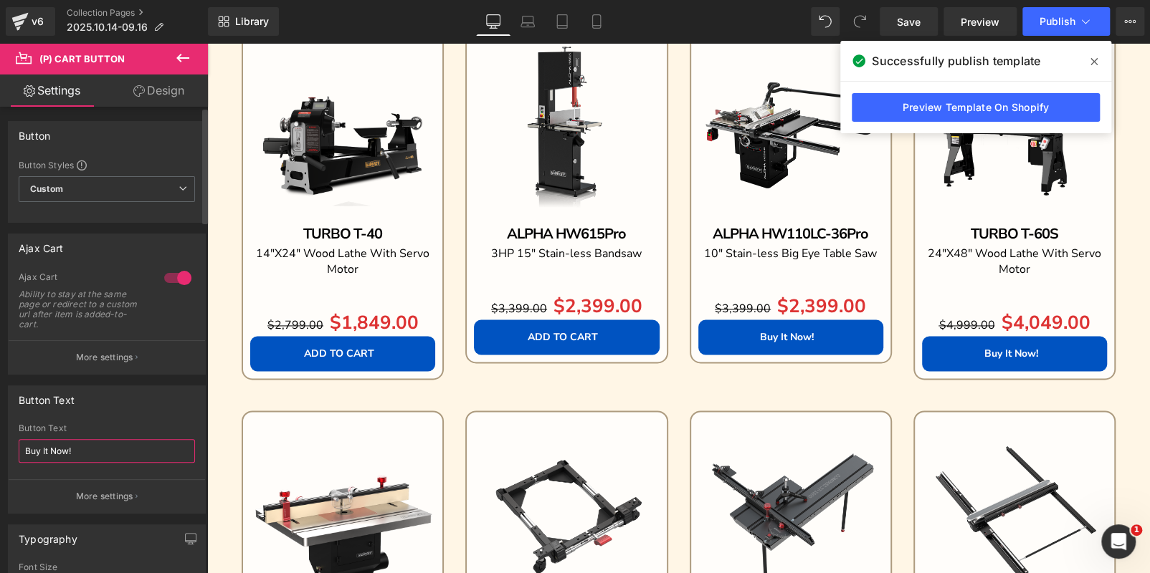
drag, startPoint x: 101, startPoint y: 450, endPoint x: 0, endPoint y: 426, distance: 103.8
click at [0, 426] on div "Button Text Buy It Now! Button Text Buy It Now! More settings" at bounding box center [107, 444] width 214 height 139
paste input "ADD TO CART"
type input "ADD TO CART"
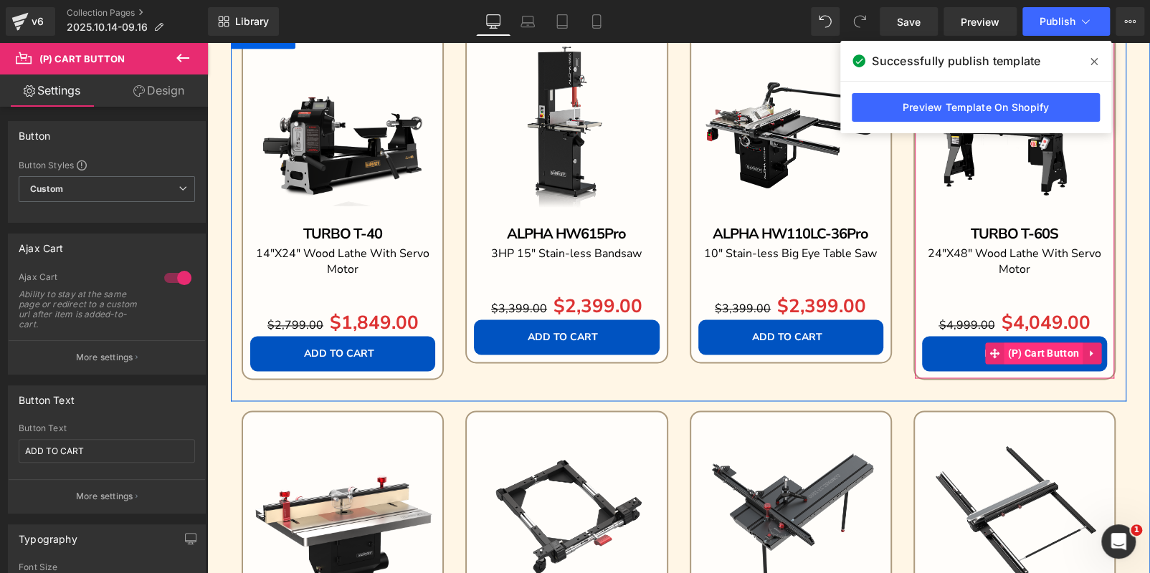
click at [1031, 357] on span "(P) Cart Button" at bounding box center [1043, 354] width 79 height 22
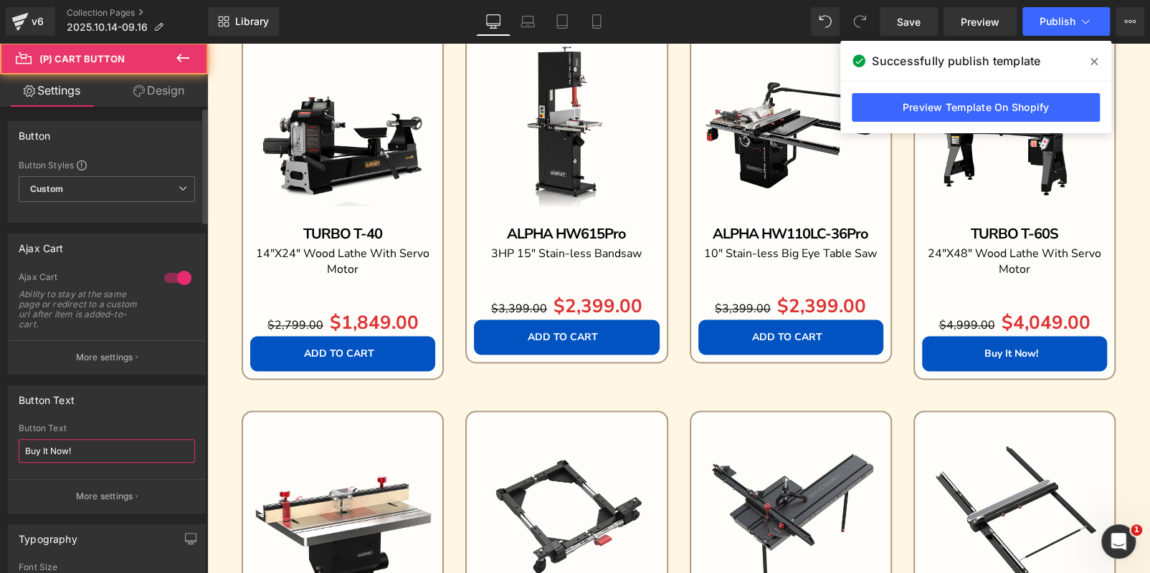
drag, startPoint x: 123, startPoint y: 447, endPoint x: 0, endPoint y: 436, distance: 123.1
click at [0, 436] on div "Button Text Buy It Now! Button Text Buy It Now! More settings" at bounding box center [107, 444] width 214 height 139
paste input "ADD TO CART"
type input "ADD TO CART"
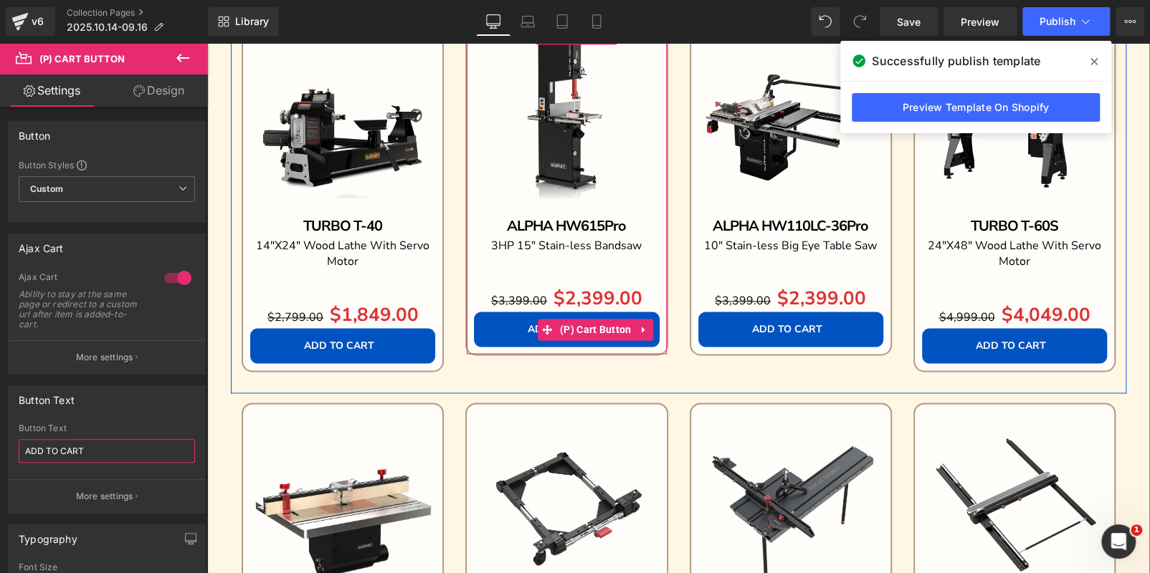
scroll to position [1357, 0]
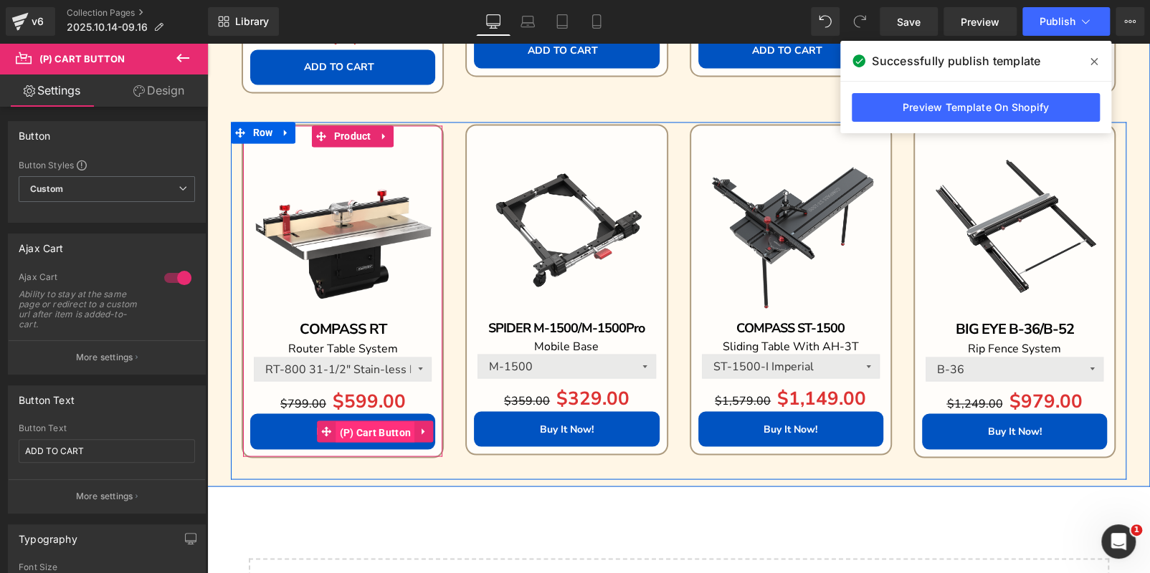
click at [336, 433] on span "(P) Cart Button" at bounding box center [375, 432] width 79 height 22
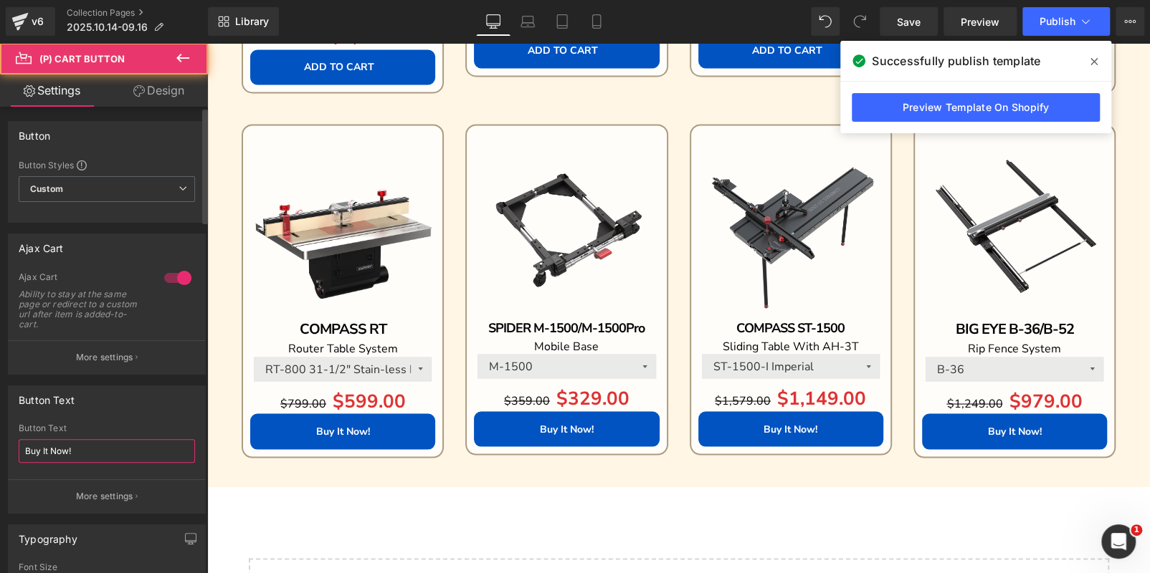
drag, startPoint x: 108, startPoint y: 455, endPoint x: 0, endPoint y: 447, distance: 108.5
click at [0, 447] on div "Button Text Buy It Now! Button Text Buy It Now! More settings" at bounding box center [107, 444] width 214 height 139
paste input "ADD TO CART"
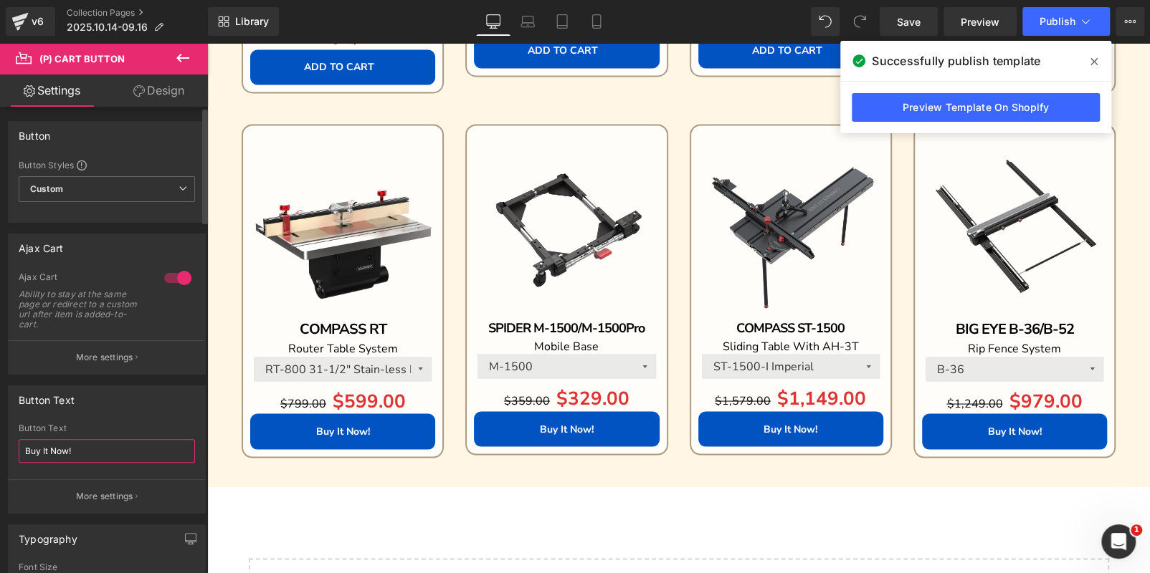
type input "ADD TO CART"
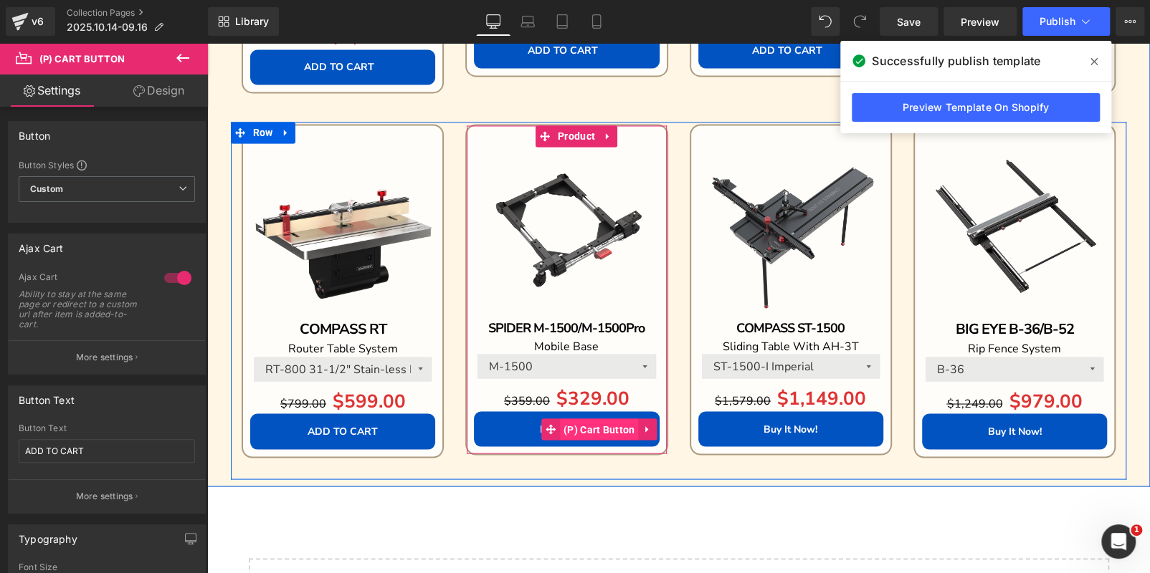
click at [604, 424] on span "(P) Cart Button" at bounding box center [599, 430] width 79 height 22
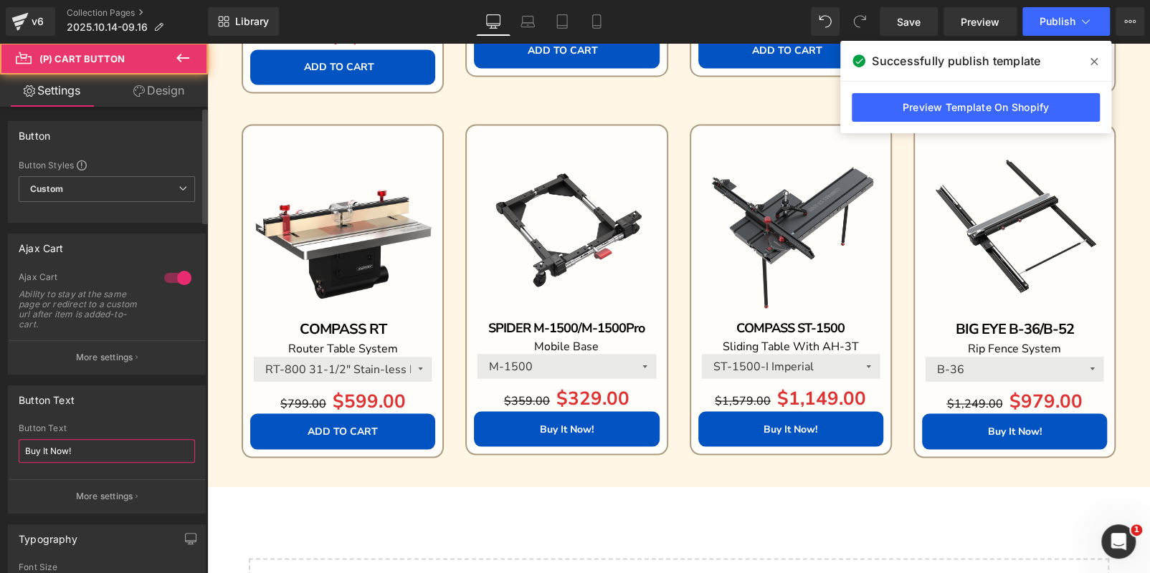
drag, startPoint x: 143, startPoint y: 452, endPoint x: 0, endPoint y: 448, distance: 142.7
click at [0, 448] on div "Button Text Buy It Now! Button Text Buy It Now! More settings" at bounding box center [107, 444] width 214 height 139
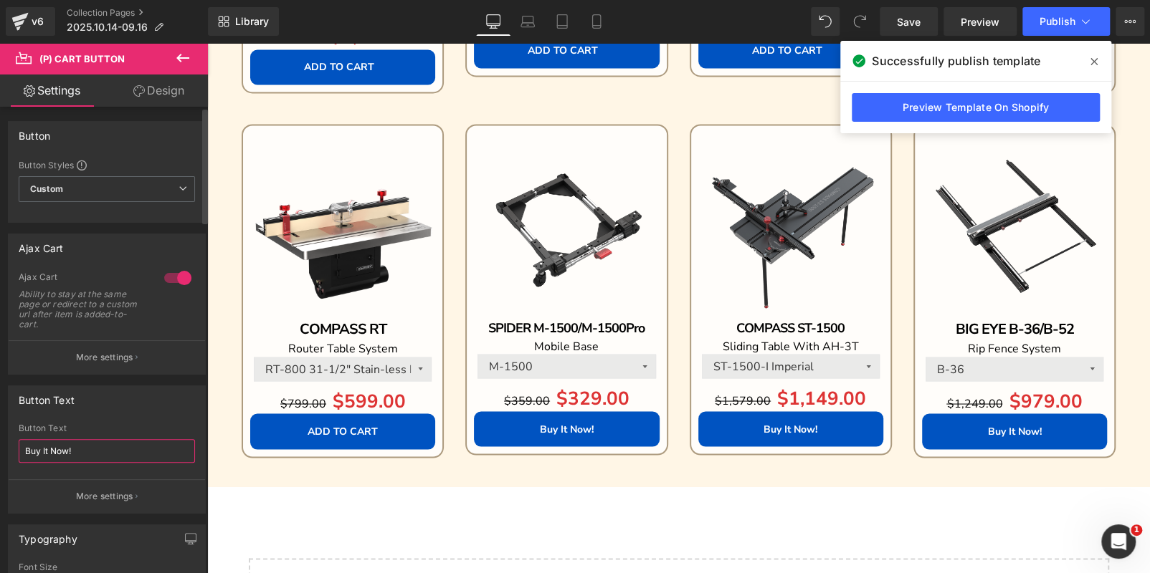
paste input "ADD TO CART"
type input "ADD TO CART"
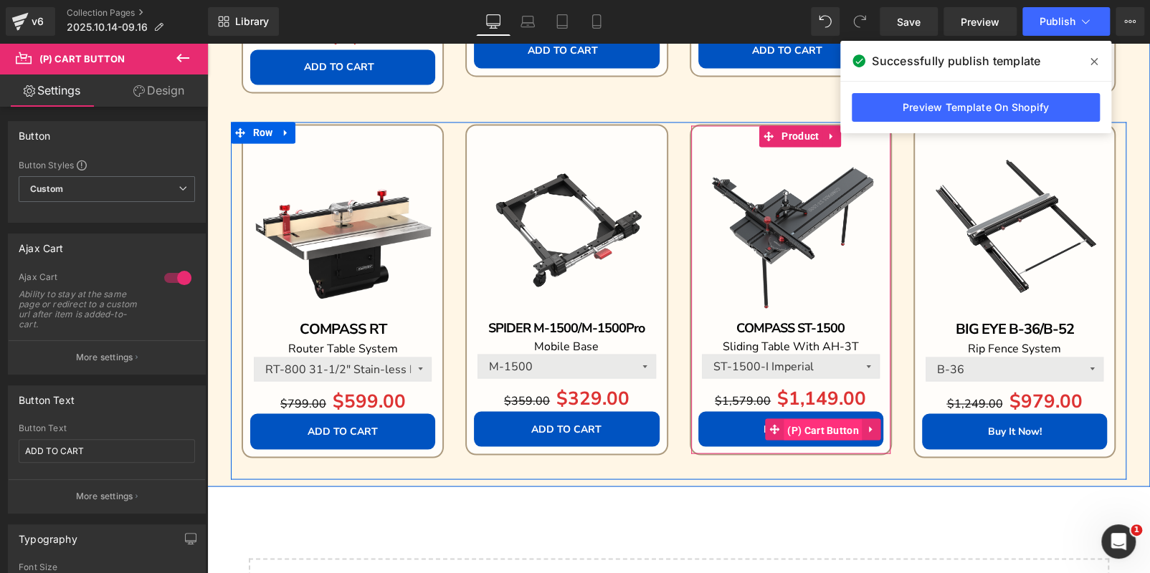
click at [783, 430] on span "(P) Cart Button" at bounding box center [822, 430] width 79 height 22
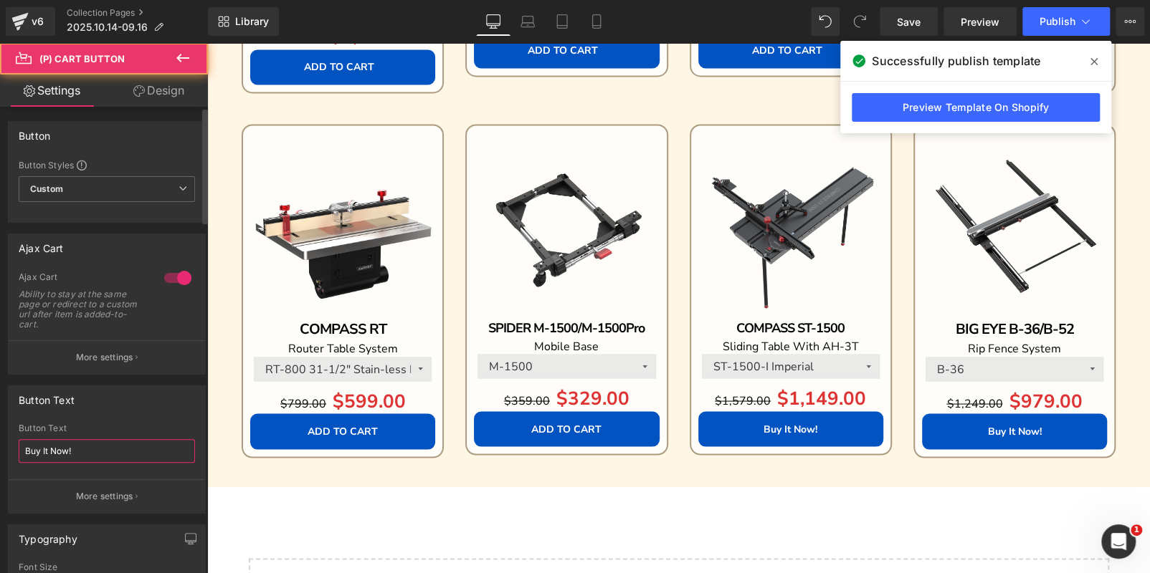
drag, startPoint x: 122, startPoint y: 452, endPoint x: 0, endPoint y: 457, distance: 121.9
click at [0, 457] on div "Button Text Buy It Now! Button Text Buy It Now! More settings" at bounding box center [107, 444] width 214 height 139
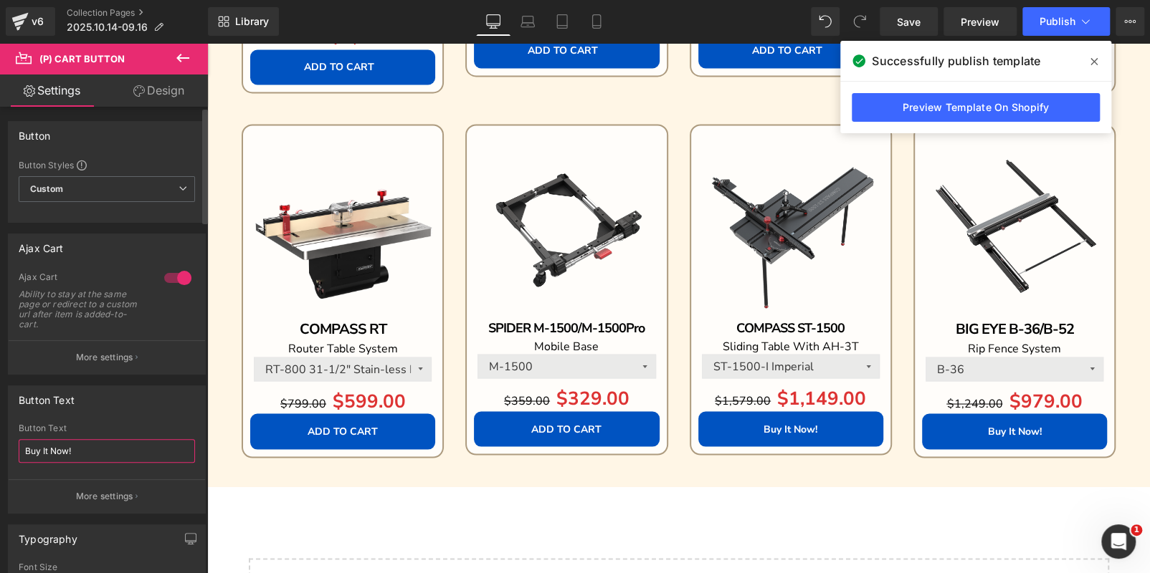
paste input "ADD TO CART"
type input "ADD TO CART"
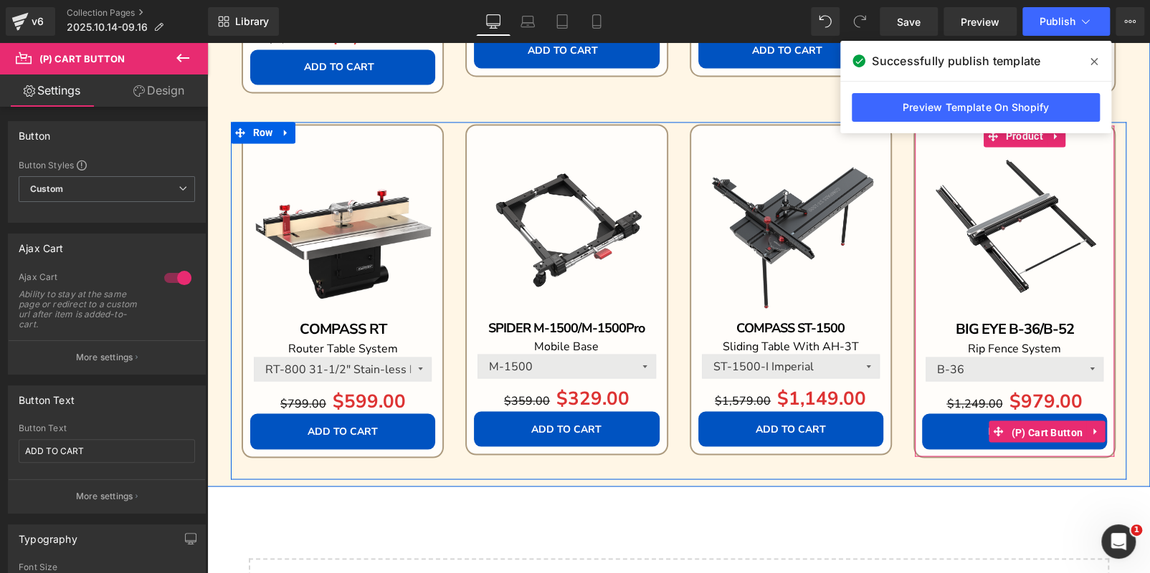
click at [1025, 427] on span "(P) Cart Button" at bounding box center [1047, 432] width 79 height 22
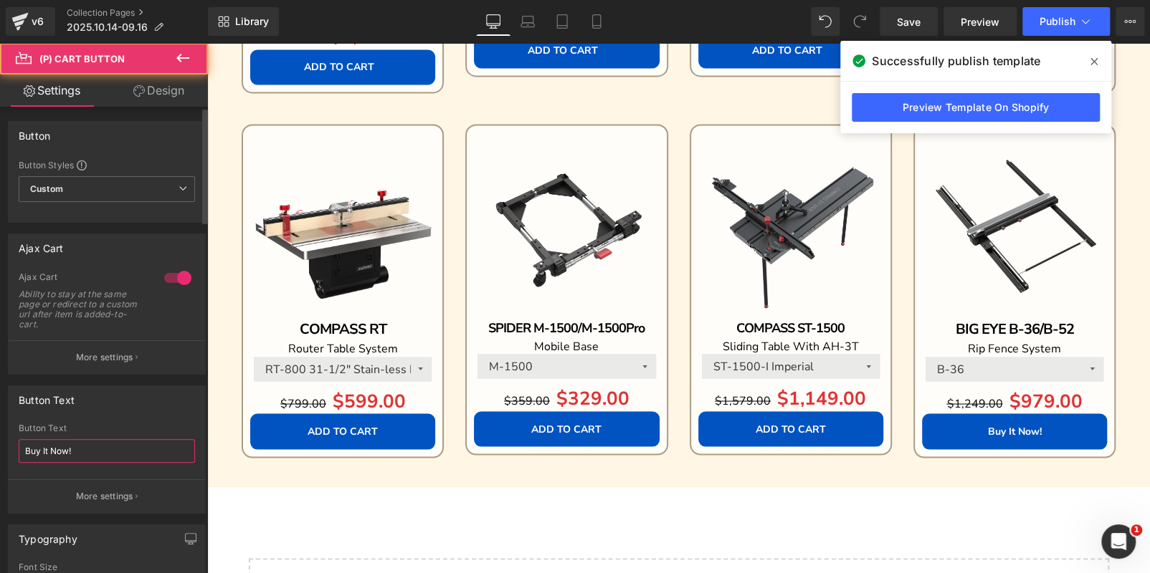
drag, startPoint x: 102, startPoint y: 454, endPoint x: 0, endPoint y: 444, distance: 103.0
click at [0, 444] on div "Button Text Buy It Now! Button Text Buy It Now! More settings" at bounding box center [107, 444] width 214 height 139
paste input "ADD TO CART"
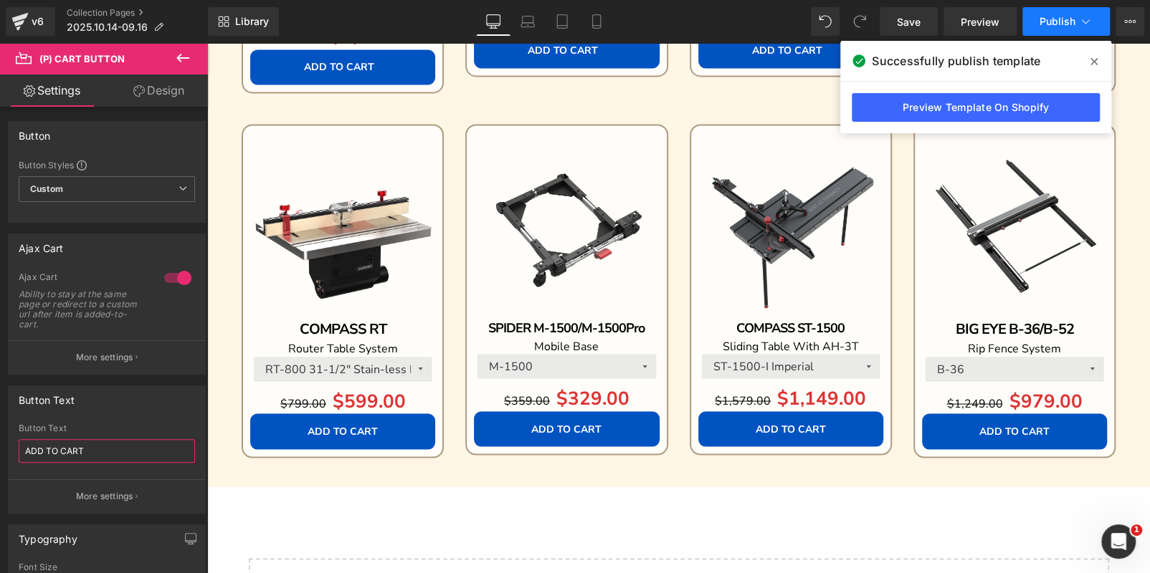
type input "ADD TO CART"
click at [1056, 27] on span "Publish" at bounding box center [1057, 21] width 36 height 11
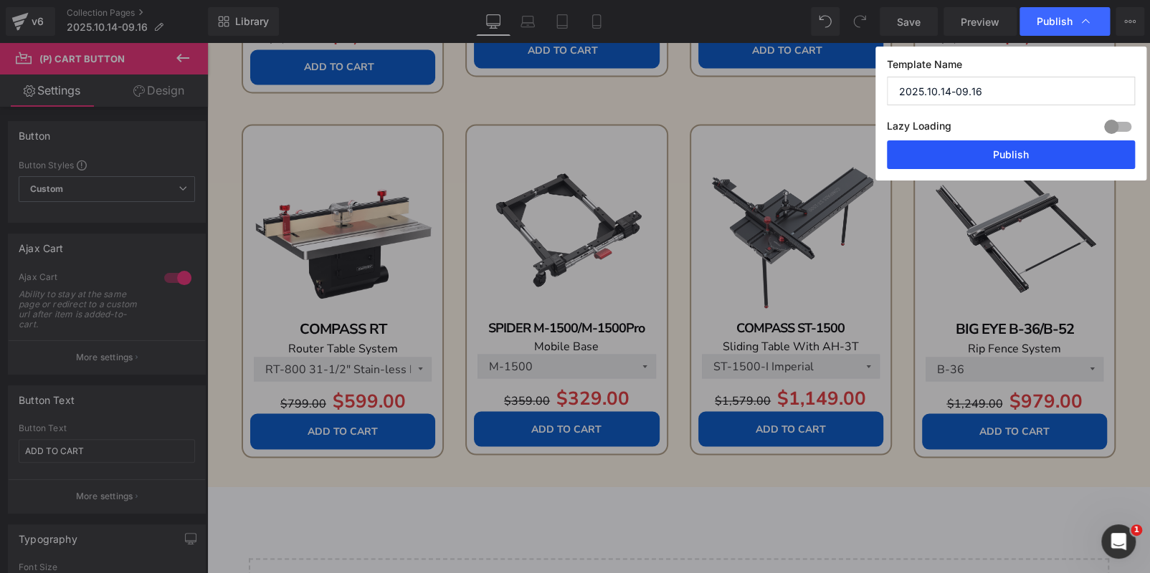
click at [1007, 151] on button "Publish" at bounding box center [1011, 154] width 248 height 29
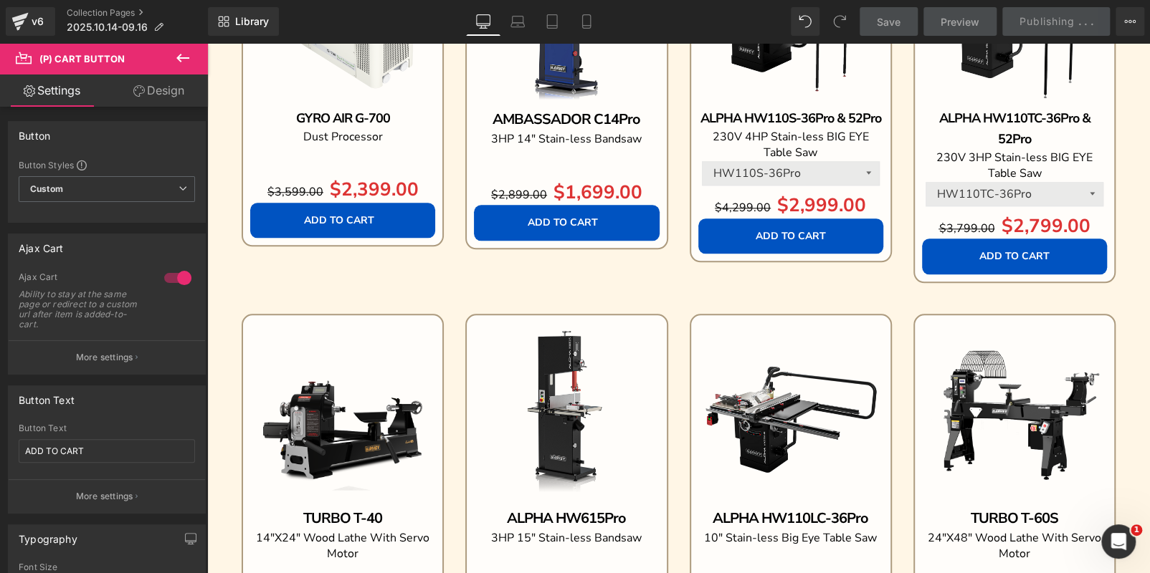
scroll to position [783, 0]
